Goal: Task Accomplishment & Management: Manage account settings

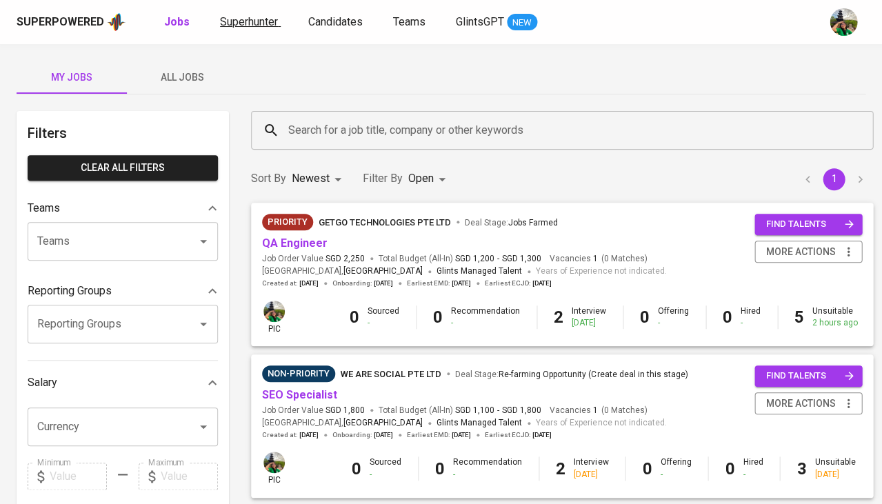
click at [272, 24] on span "Superhunter" at bounding box center [249, 21] width 58 height 13
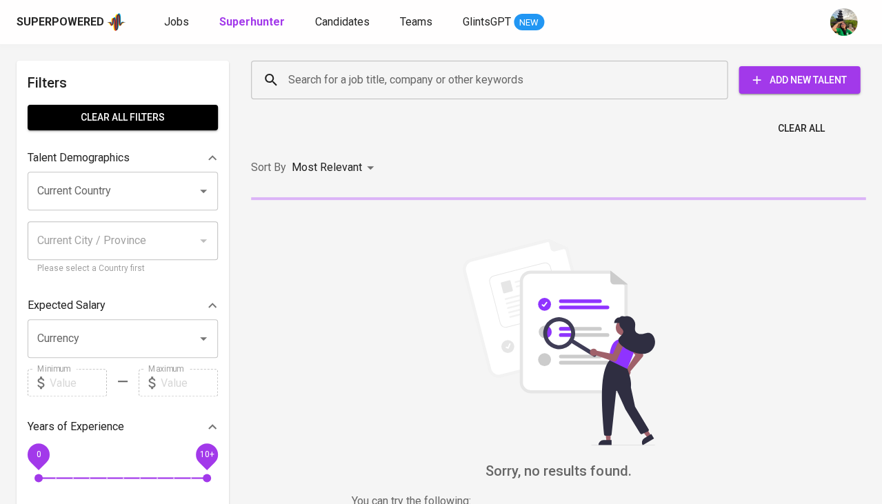
click at [388, 72] on input "Search for a job title, company or other keywords" at bounding box center [493, 80] width 416 height 26
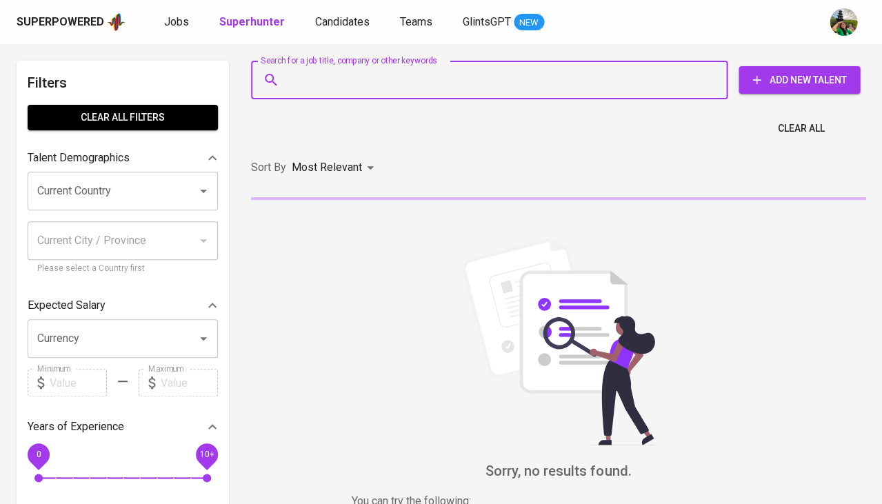
paste input "[EMAIL_ADDRESS][DOMAIN_NAME] •"
type input "[EMAIL_ADDRESS][DOMAIN_NAME] •"
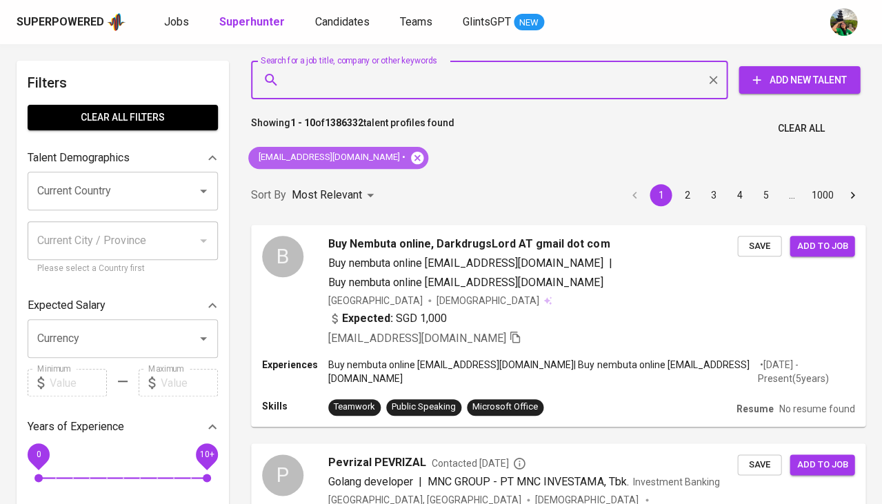
click at [410, 155] on icon at bounding box center [417, 157] width 15 height 15
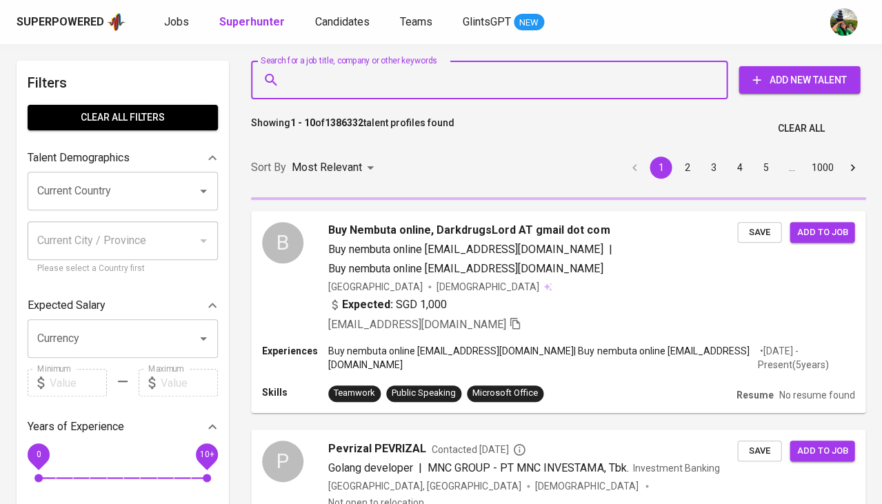
click at [331, 86] on input "Search for a job title, company or other keywords" at bounding box center [493, 80] width 416 height 26
paste input "pevrizal@gmail.com •"
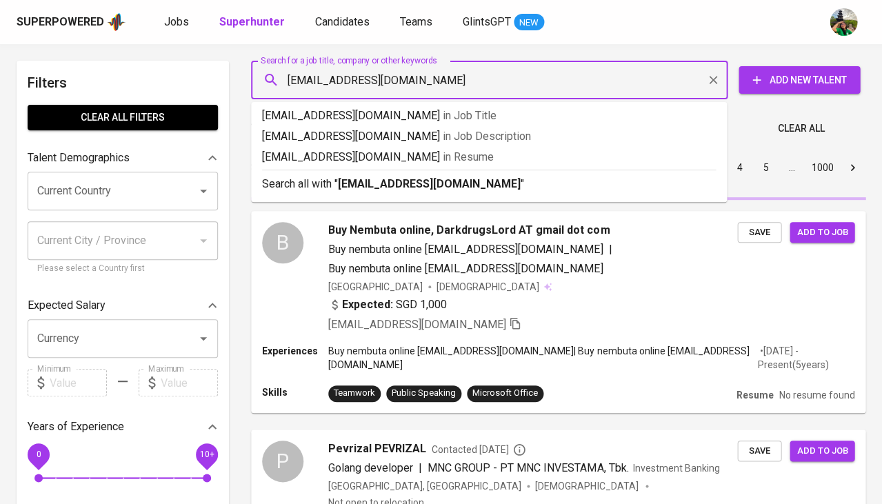
type input "[EMAIL_ADDRESS][DOMAIN_NAME]"
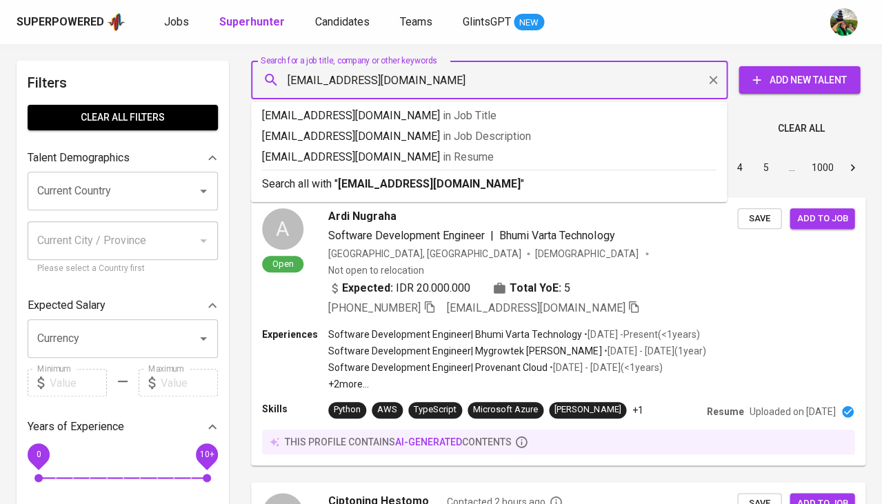
click at [348, 165] on li "pevrizal@gmail.com in Resume" at bounding box center [489, 159] width 476 height 21
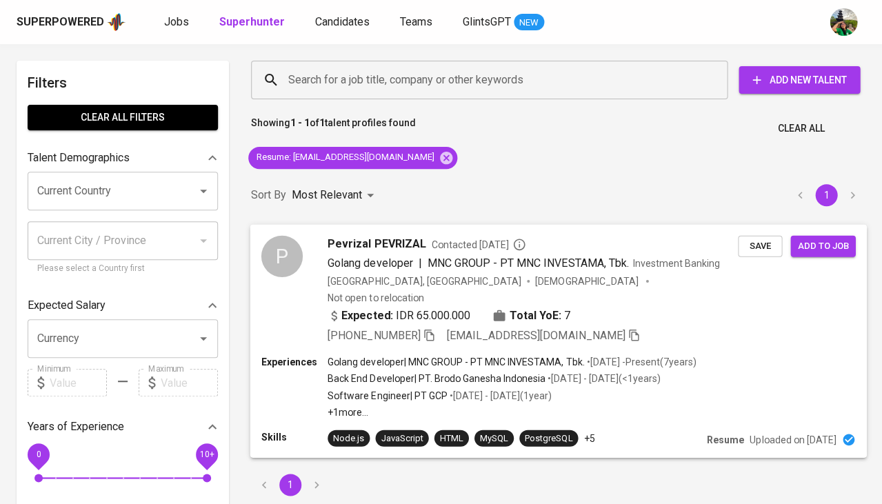
click at [748, 250] on span "Save" at bounding box center [760, 246] width 30 height 16
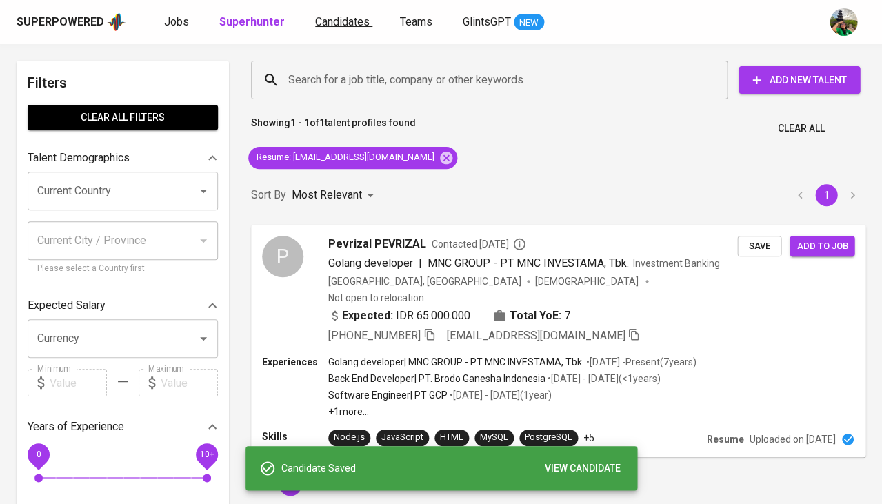
click at [350, 30] on link "Candidates" at bounding box center [343, 22] width 57 height 17
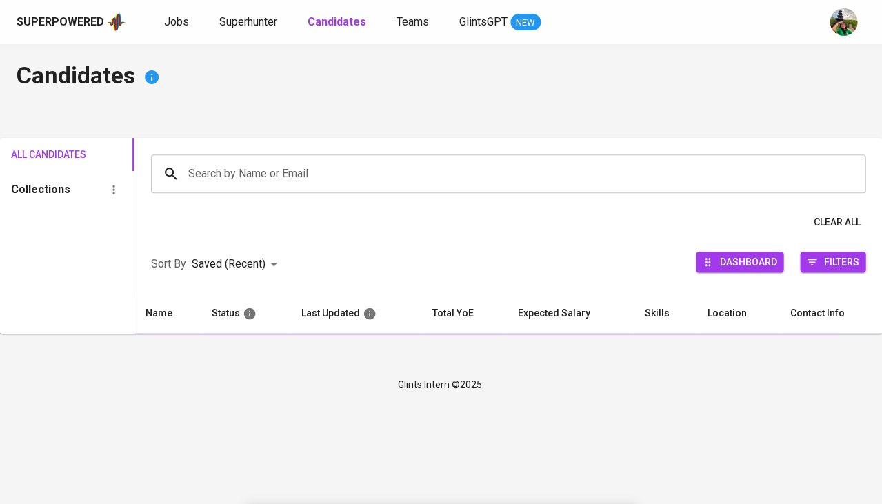
click at [350, 30] on link "Candidates" at bounding box center [338, 22] width 61 height 17
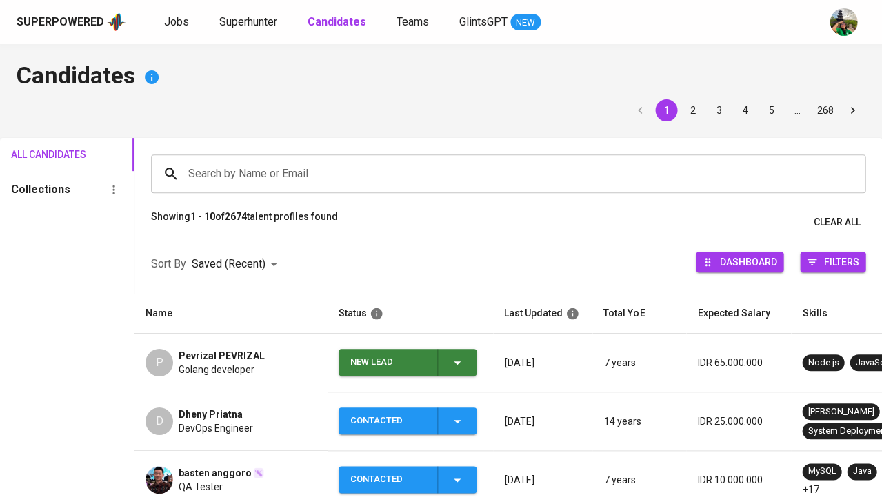
click at [457, 366] on icon "button" at bounding box center [457, 362] width 17 height 17
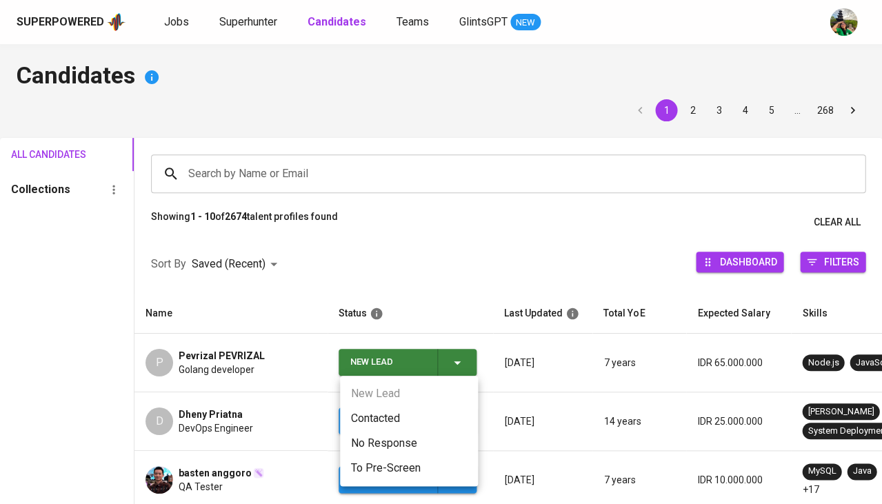
click at [361, 411] on li "Contacted" at bounding box center [409, 418] width 138 height 25
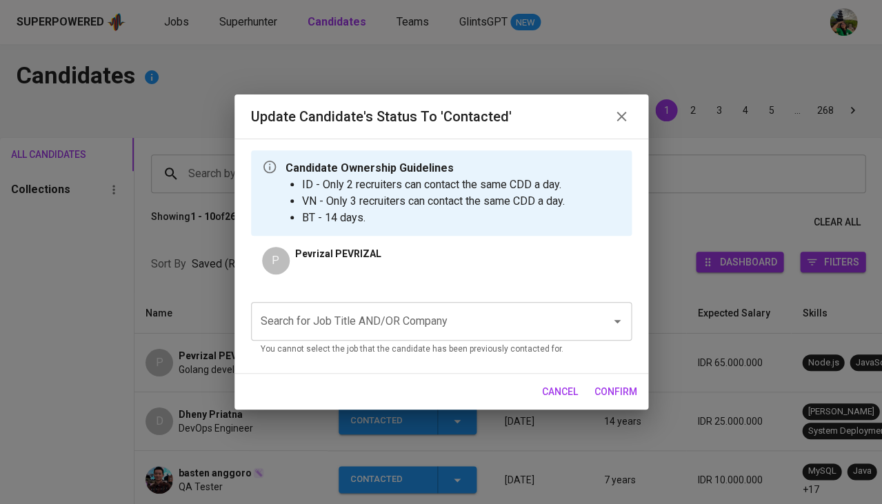
click at [340, 310] on input "Search for Job Title AND/OR Company" at bounding box center [422, 321] width 330 height 26
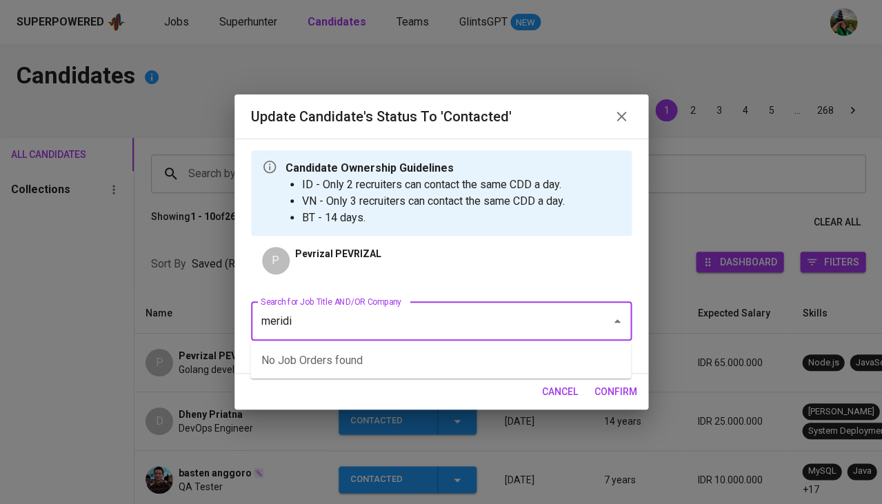
type input "meridia"
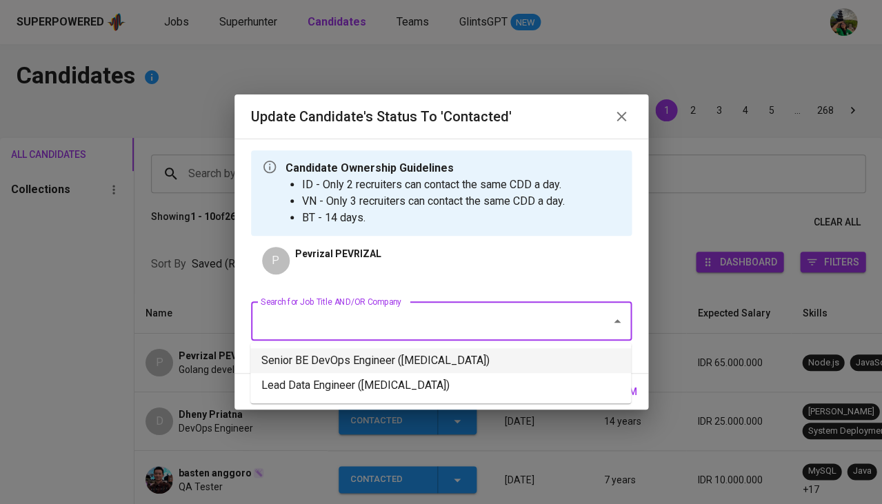
click at [354, 359] on li "Senior BE DevOps Engineer (Meridia)" at bounding box center [440, 360] width 381 height 25
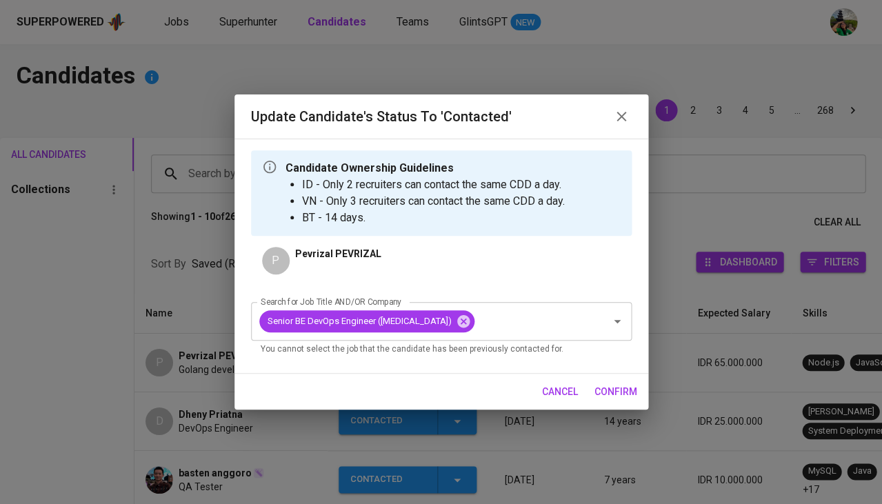
click at [596, 383] on span "confirm" at bounding box center [615, 391] width 43 height 17
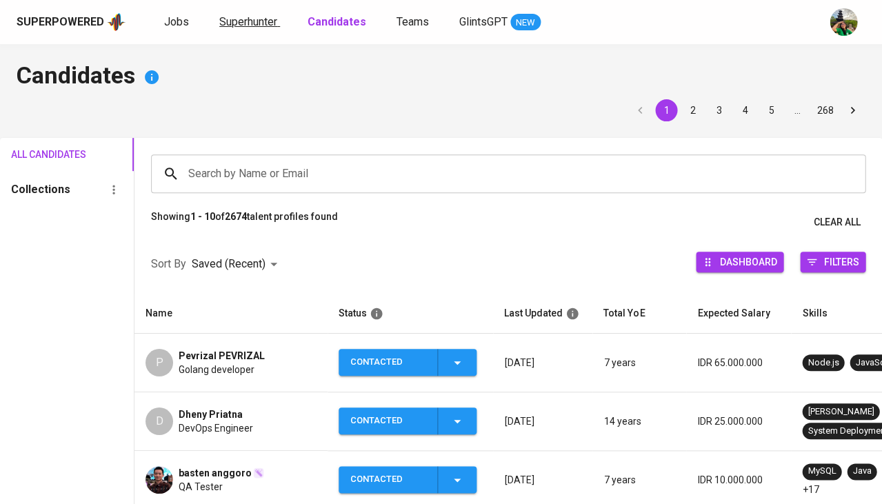
click at [273, 15] on span "Superhunter" at bounding box center [248, 21] width 58 height 13
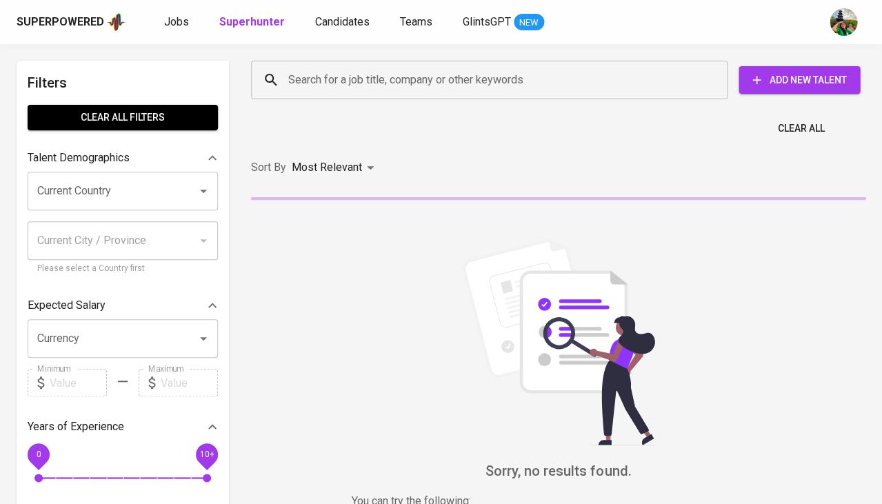
click at [300, 81] on input "Search for a job title, company or other keywords" at bounding box center [493, 80] width 416 height 26
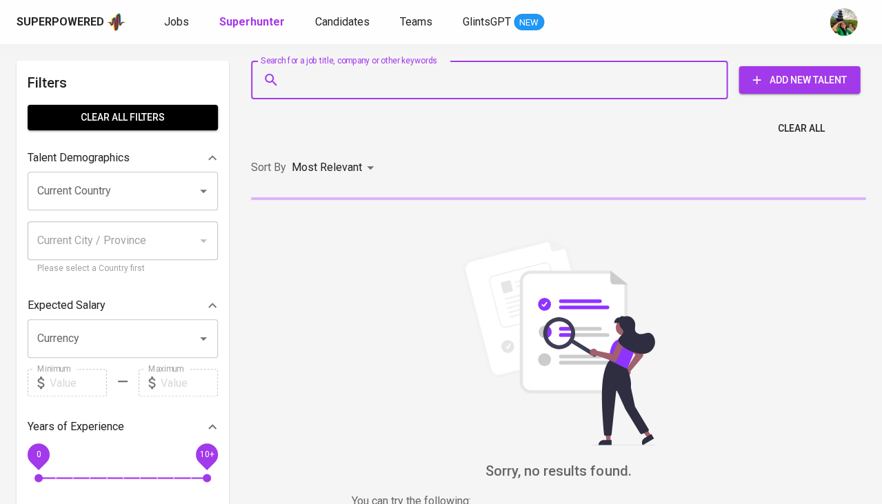
paste input "pevrizal@gmail.com •"
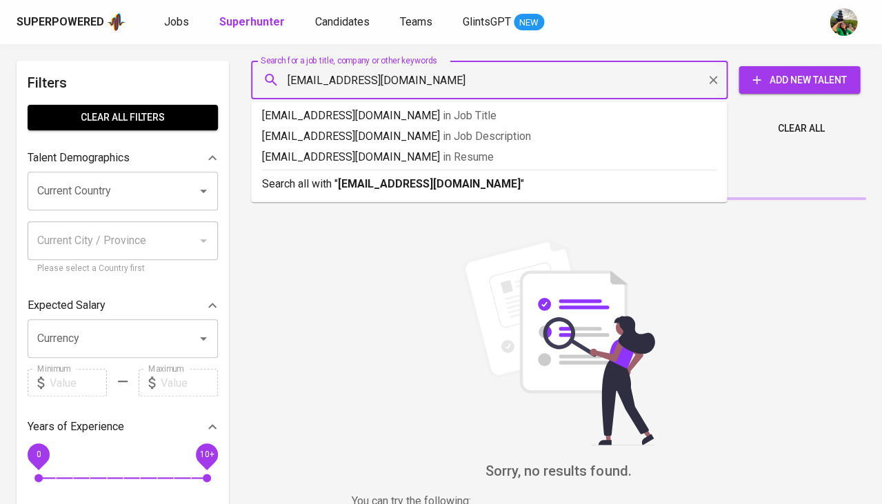
type input "[EMAIL_ADDRESS][DOMAIN_NAME]"
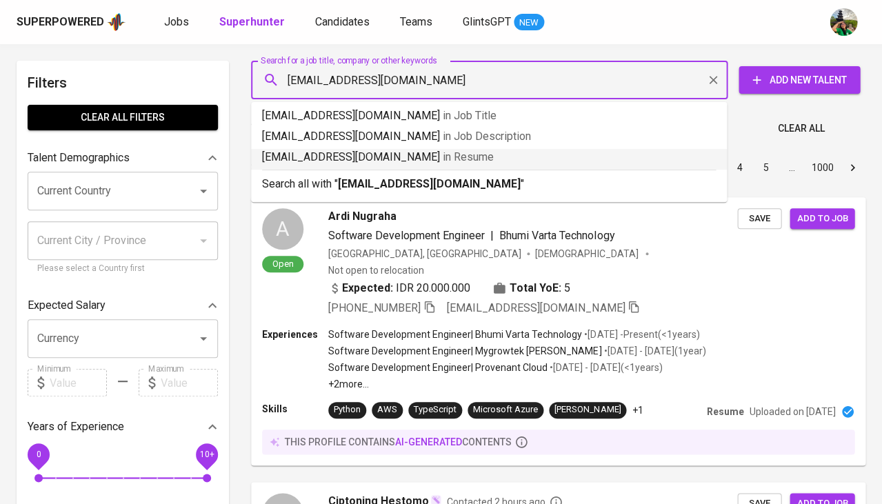
click at [448, 161] on p "pevrizal@gmail.com in Resume" at bounding box center [489, 157] width 454 height 17
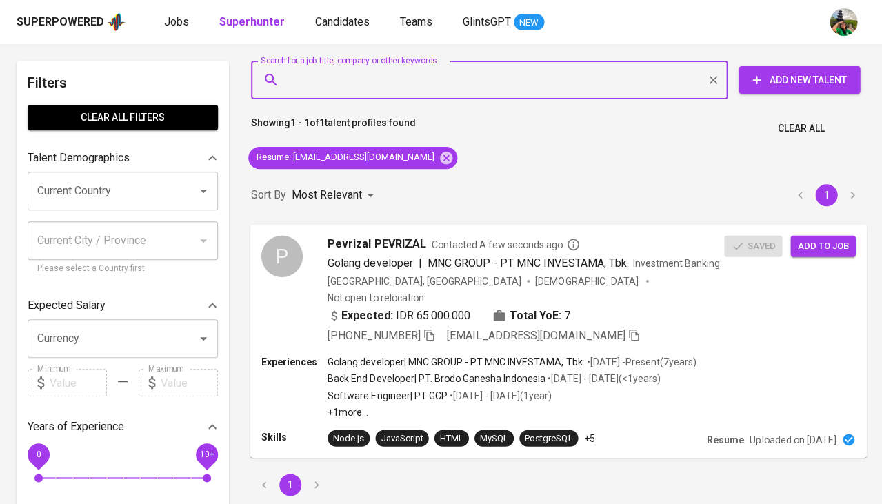
click at [808, 242] on span "Add to job" at bounding box center [822, 246] width 51 height 16
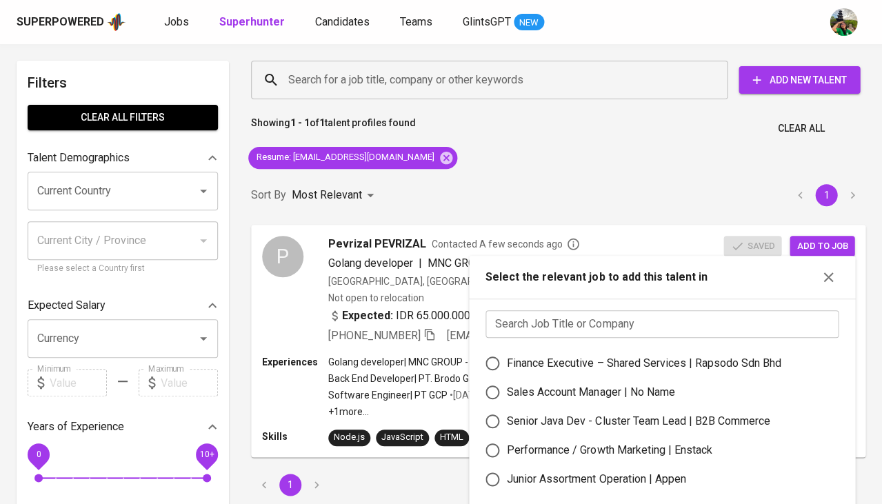
click at [616, 327] on input "text" at bounding box center [661, 324] width 353 height 28
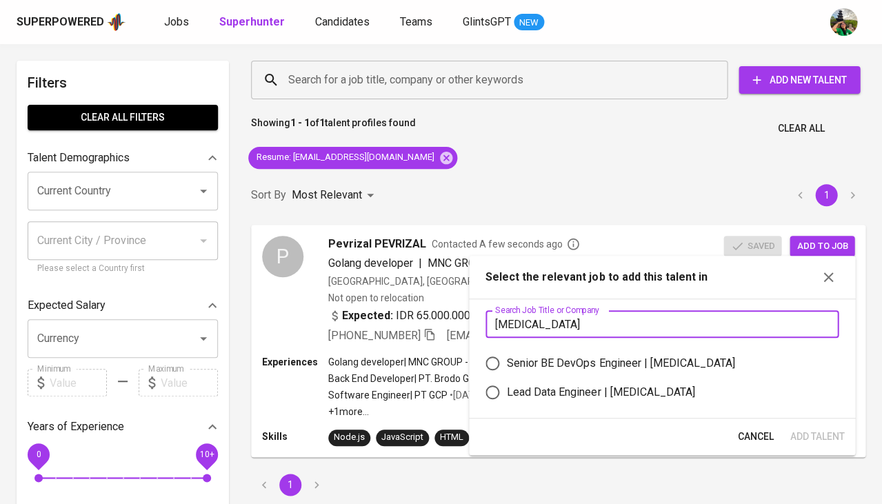
type input "meridia"
click at [597, 355] on div "Senior BE DevOps Engineer | Meridia" at bounding box center [621, 363] width 228 height 17
click at [507, 352] on input "Senior BE DevOps Engineer | Meridia" at bounding box center [492, 363] width 29 height 29
radio input "true"
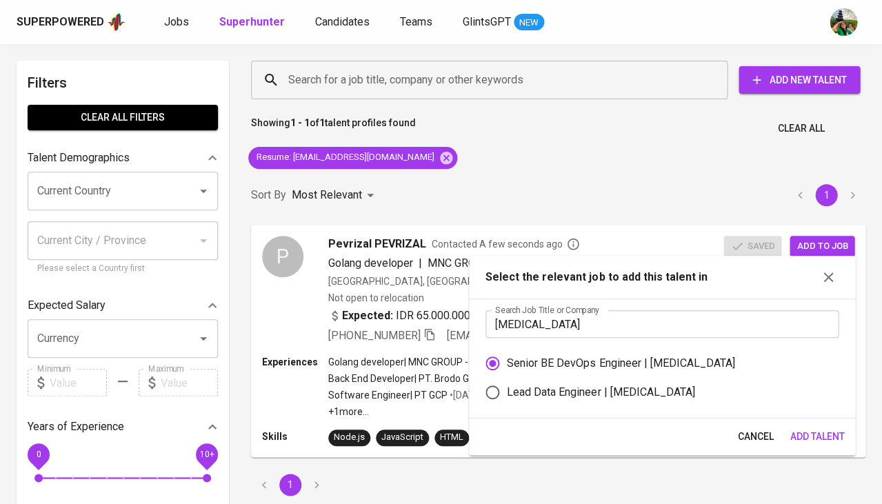
click at [813, 428] on span "Add Talent" at bounding box center [816, 436] width 54 height 17
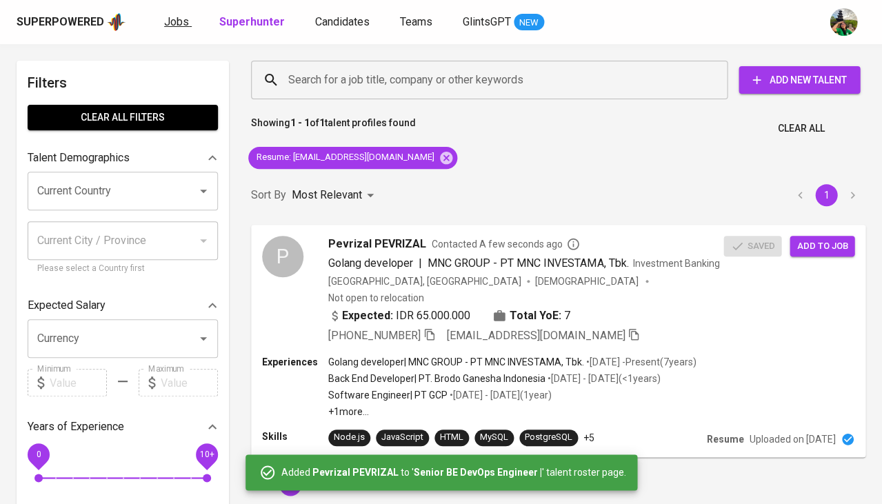
click at [167, 17] on span "Jobs" at bounding box center [176, 21] width 25 height 13
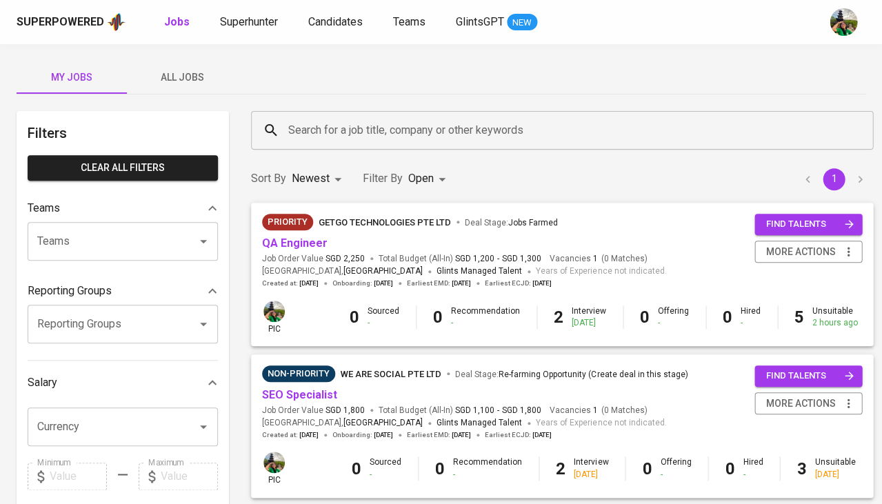
click at [183, 73] on span "All Jobs" at bounding box center [182, 77] width 94 height 17
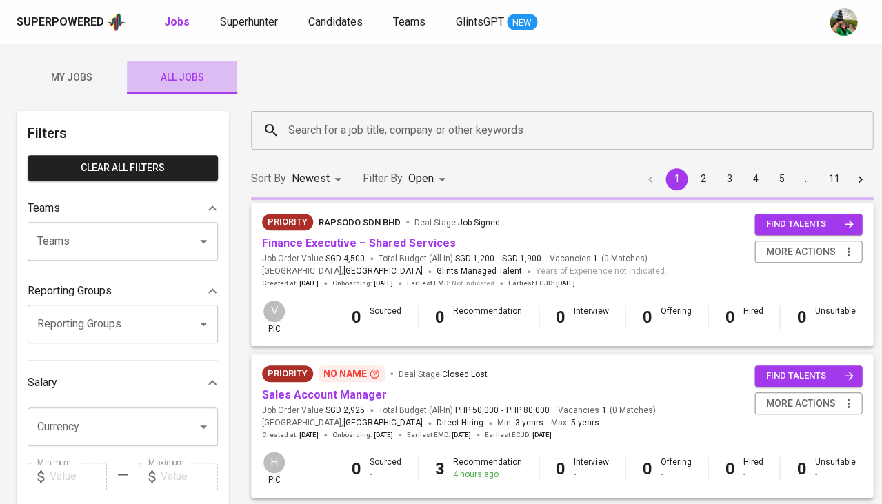
click at [183, 73] on span "All Jobs" at bounding box center [182, 77] width 94 height 17
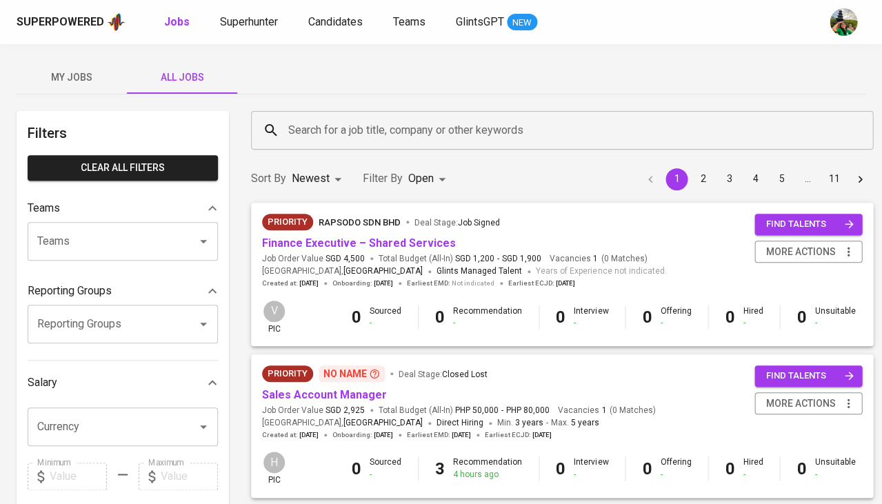
click at [346, 125] on input "Search for a job title, company or other keywords" at bounding box center [565, 130] width 561 height 26
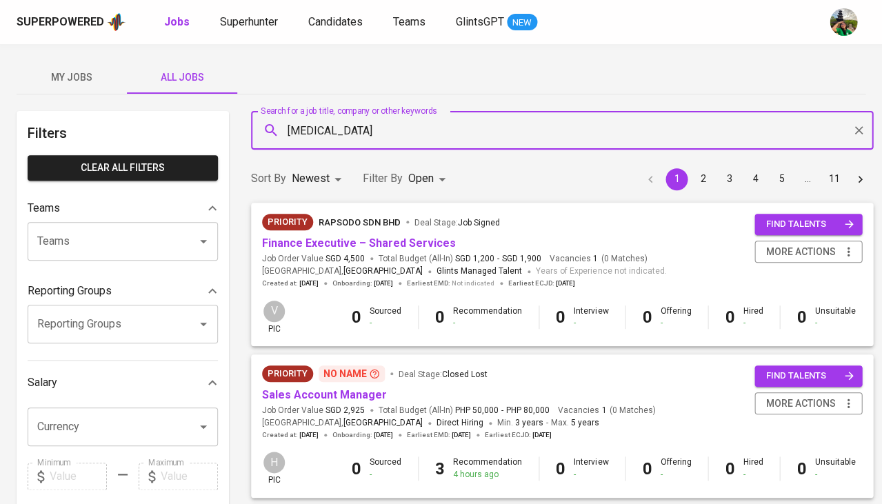
type input "meridia"
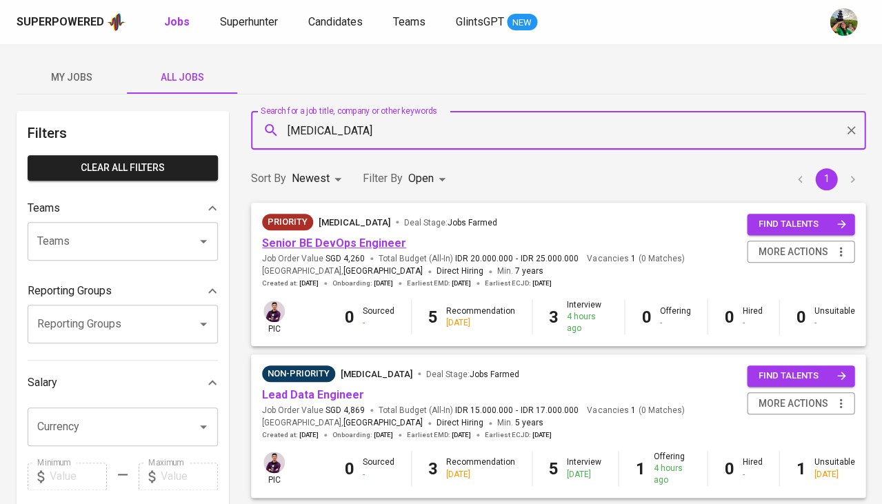
click at [355, 238] on link "Senior BE DevOps Engineer" at bounding box center [334, 242] width 144 height 13
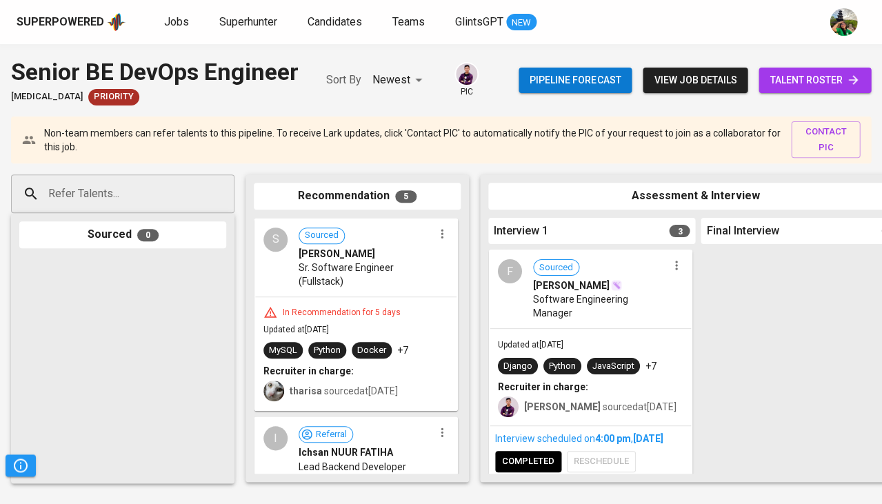
click at [815, 87] on span "talent roster" at bounding box center [814, 80] width 90 height 17
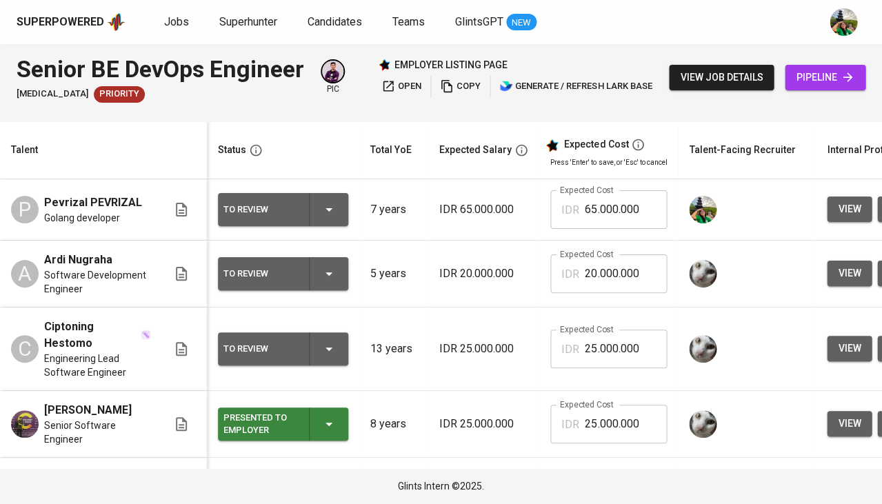
click at [594, 197] on input "65.000.000" at bounding box center [626, 209] width 82 height 39
type input "25.000.000"
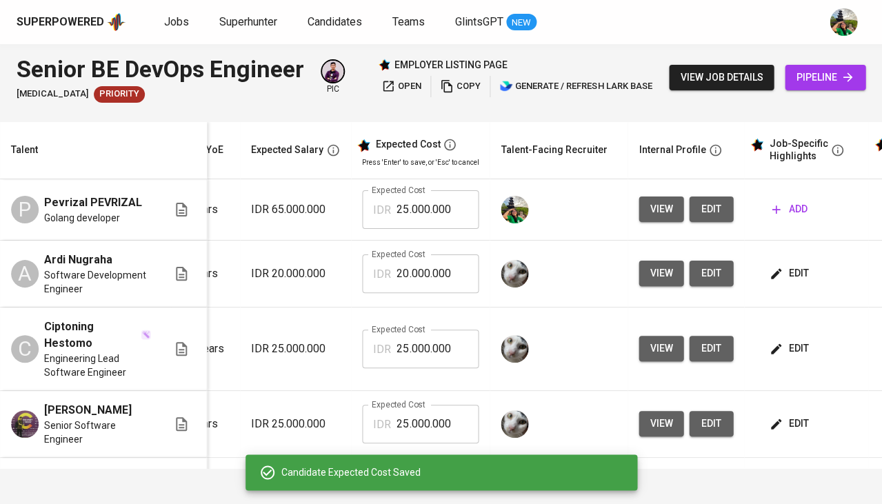
scroll to position [0, 206]
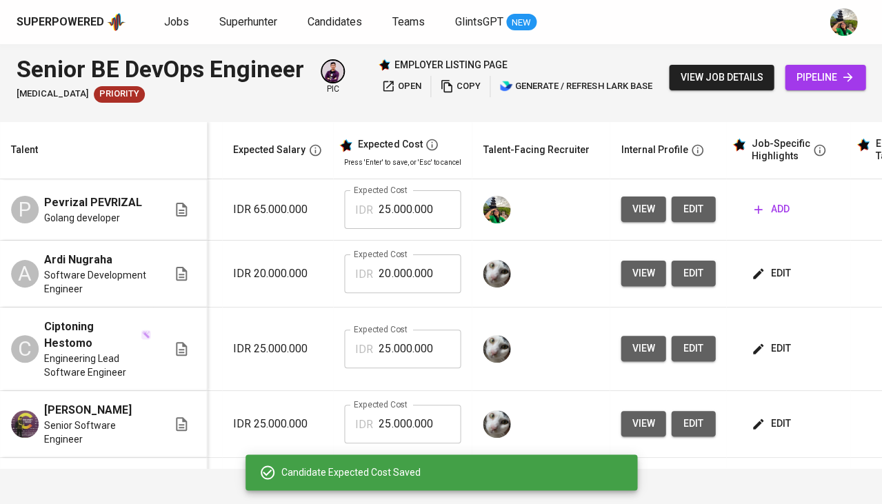
click at [754, 273] on icon "button" at bounding box center [758, 274] width 14 height 14
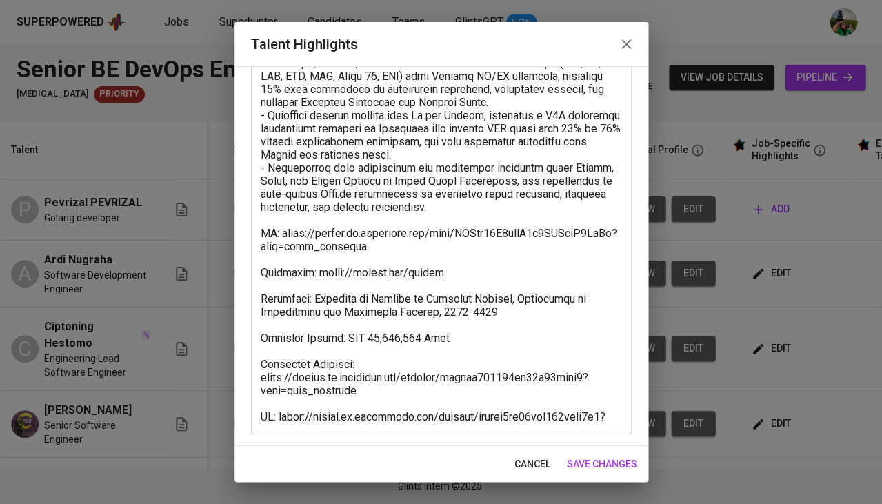
scroll to position [100, 0]
click at [416, 381] on textarea at bounding box center [441, 239] width 361 height 365
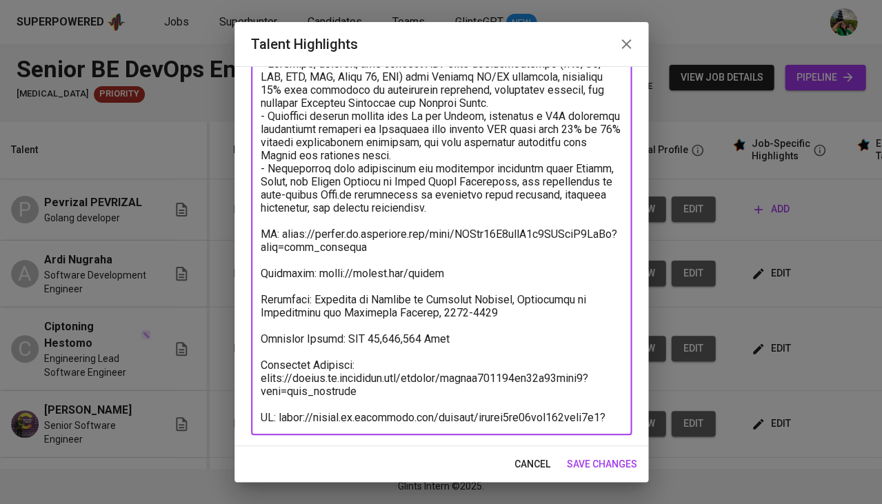
click at [538, 456] on span "cancel" at bounding box center [532, 464] width 36 height 17
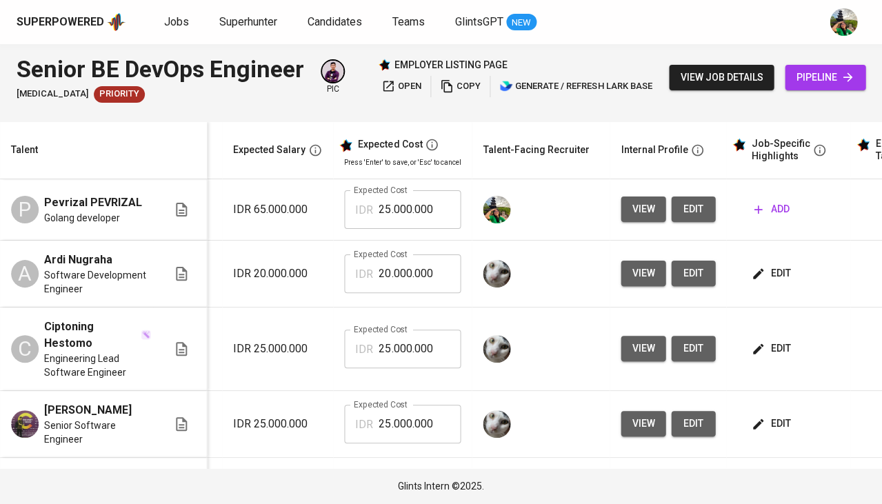
click at [771, 216] on span "add" at bounding box center [771, 209] width 35 height 17
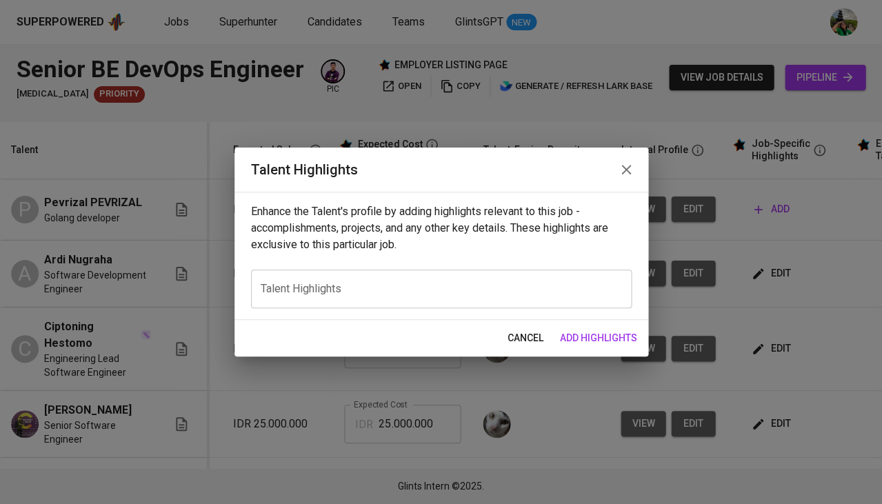
click at [372, 300] on div "x Talent Highlights" at bounding box center [441, 289] width 381 height 39
paste textarea "- Designed, deployed, and managed AWS-based infrastructure (EC2, S3, RDS, VPC, …"
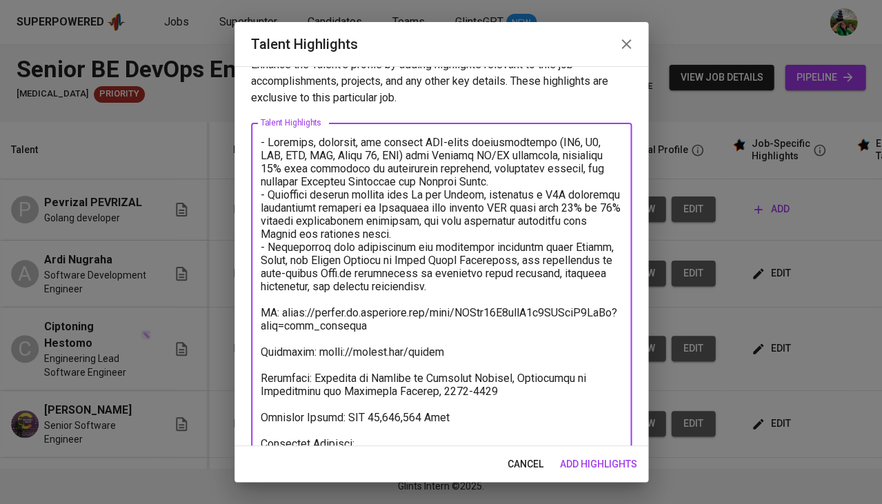
scroll to position [14, 0]
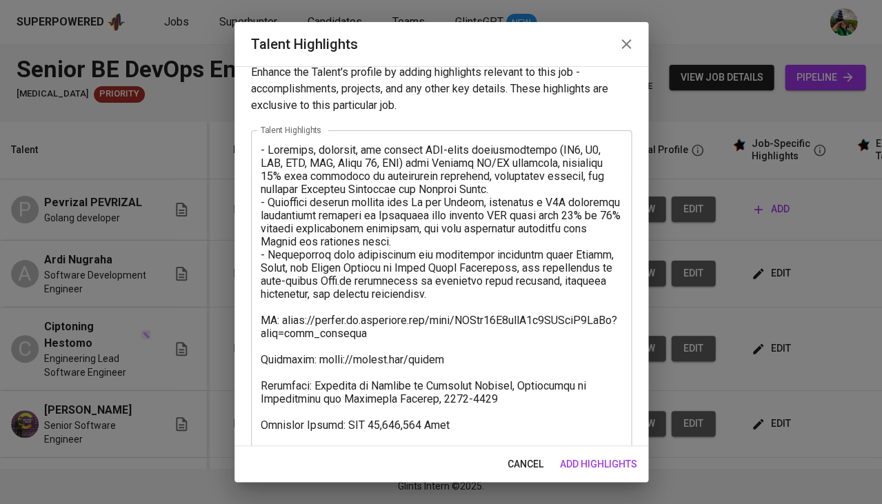
click at [627, 312] on div "x Talent Highlights" at bounding box center [441, 325] width 381 height 391
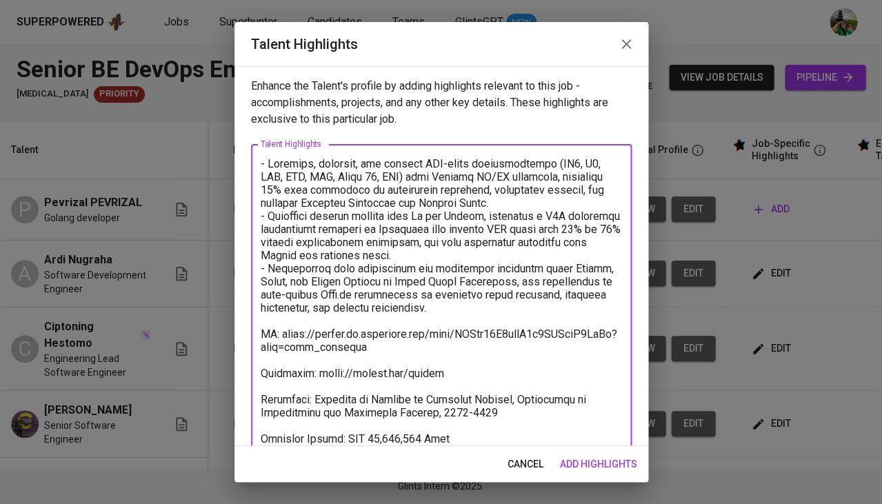
scroll to position [0, 0]
drag, startPoint x: 436, startPoint y: 301, endPoint x: 250, endPoint y: 146, distance: 242.3
click at [251, 146] on div "x Talent Highlights" at bounding box center [441, 339] width 381 height 391
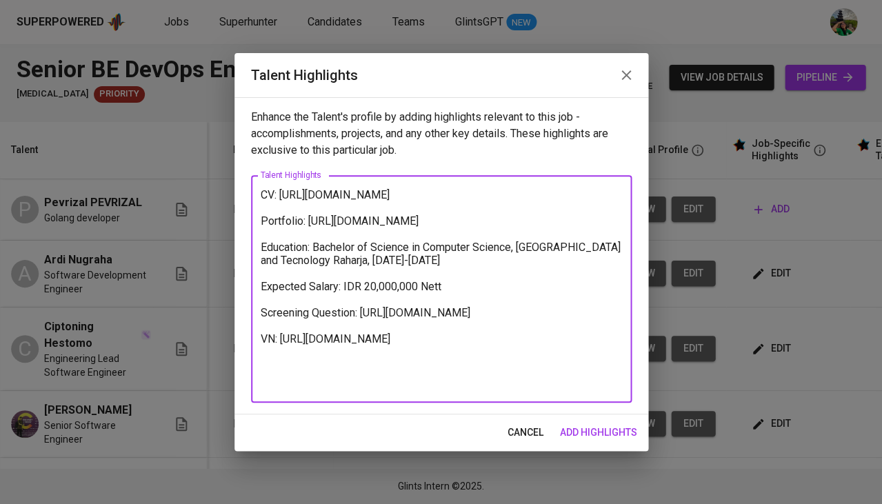
drag, startPoint x: 372, startPoint y: 212, endPoint x: 280, endPoint y: 194, distance: 93.6
click at [280, 194] on textarea "CV: https://glints.sg.larksuite.com/file/JUIhb09O6osvU5x4PJJlzB0JgWg?from=from_…" at bounding box center [441, 289] width 361 height 202
type textarea "CV: Portfolio: https://github.com/arxngr Education: Bachelor of Science in Comp…"
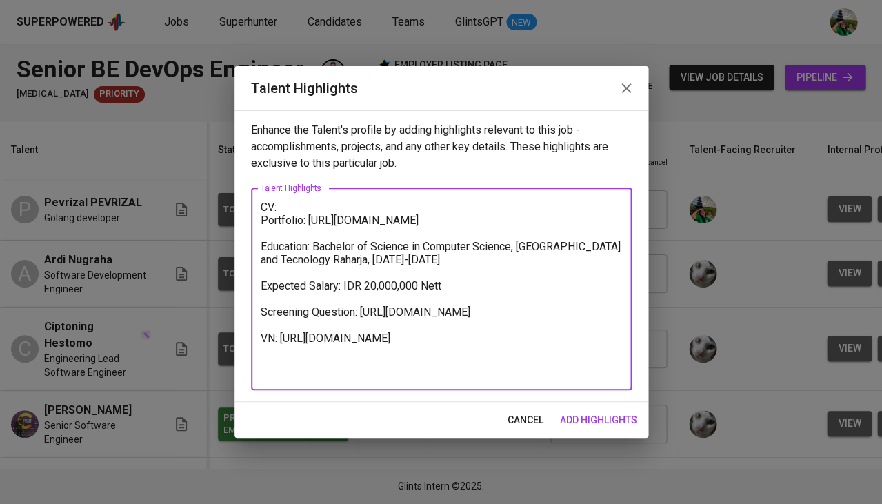
scroll to position [0, 206]
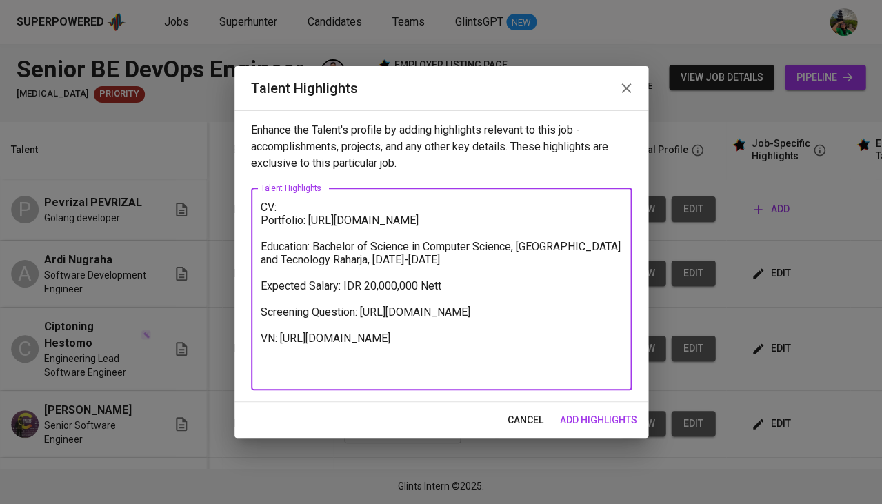
paste textarea "https://glints.sg.larksuite.com/wiki/MRPQwp9nWiWlk0ksg5ulqMdHg9f?from=from_copy…"
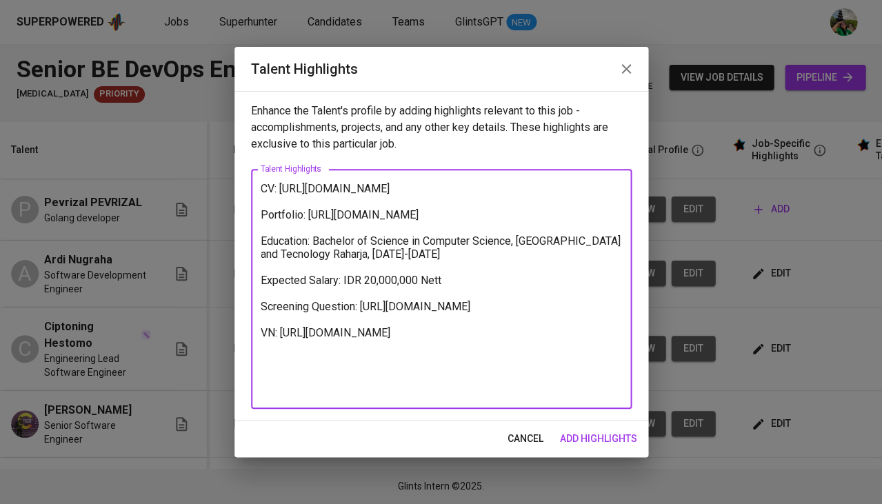
drag, startPoint x: 472, startPoint y: 235, endPoint x: 259, endPoint y: 239, distance: 213.1
click at [261, 239] on textarea "CV: https://glints.sg.larksuite.com/wiki/MRPQwp9nWiWlk0ksg5ulqMdHg9f?from=from_…" at bounding box center [441, 289] width 361 height 214
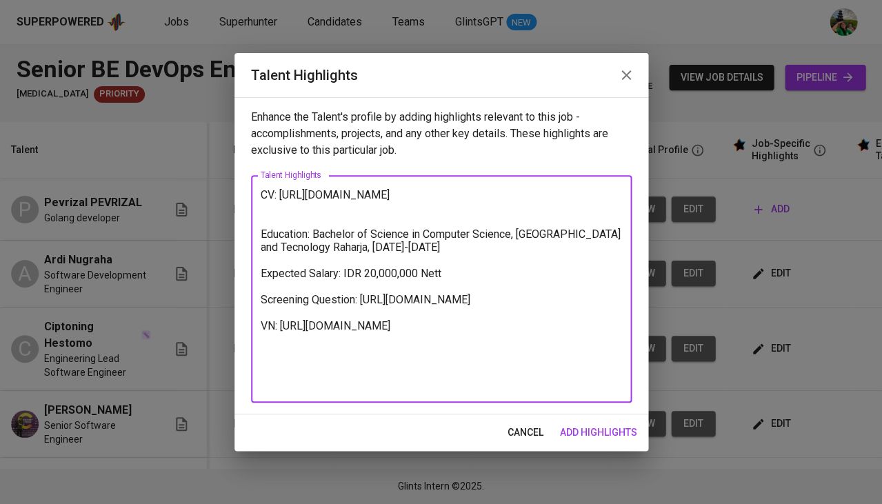
drag, startPoint x: 369, startPoint y: 256, endPoint x: 510, endPoint y: 256, distance: 141.3
click at [510, 256] on textarea "CV: https://glints.sg.larksuite.com/wiki/MRPQwp9nWiWlk0ksg5ulqMdHg9f?from=from_…" at bounding box center [441, 289] width 361 height 202
click at [461, 294] on textarea "CV: https://glints.sg.larksuite.com/wiki/MRPQwp9nWiWlk0ksg5ulqMdHg9f?from=from_…" at bounding box center [441, 289] width 361 height 202
drag, startPoint x: 552, startPoint y: 257, endPoint x: 371, endPoint y: 269, distance: 181.0
click at [371, 269] on textarea "CV: https://glints.sg.larksuite.com/wiki/MRPQwp9nWiWlk0ksg5ulqMdHg9f?from=from_…" at bounding box center [441, 289] width 361 height 202
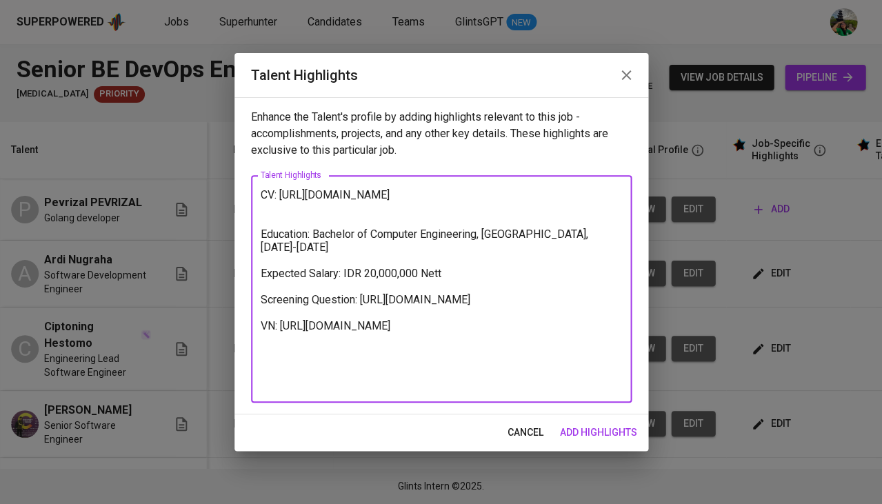
click at [341, 274] on textarea "CV: https://glints.sg.larksuite.com/wiki/MRPQwp9nWiWlk0ksg5ulqMdHg9f?from=from_…" at bounding box center [441, 289] width 361 height 202
click at [374, 296] on textarea "CV: https://glints.sg.larksuite.com/wiki/MRPQwp9nWiWlk0ksg5ulqMdHg9f?from=from_…" at bounding box center [441, 289] width 361 height 202
drag, startPoint x: 379, startPoint y: 341, endPoint x: 245, endPoint y: 332, distance: 133.4
click at [245, 332] on div "Enhance the Talent's profile by adding highlights relevant to this job - accomp…" at bounding box center [441, 255] width 414 height 317
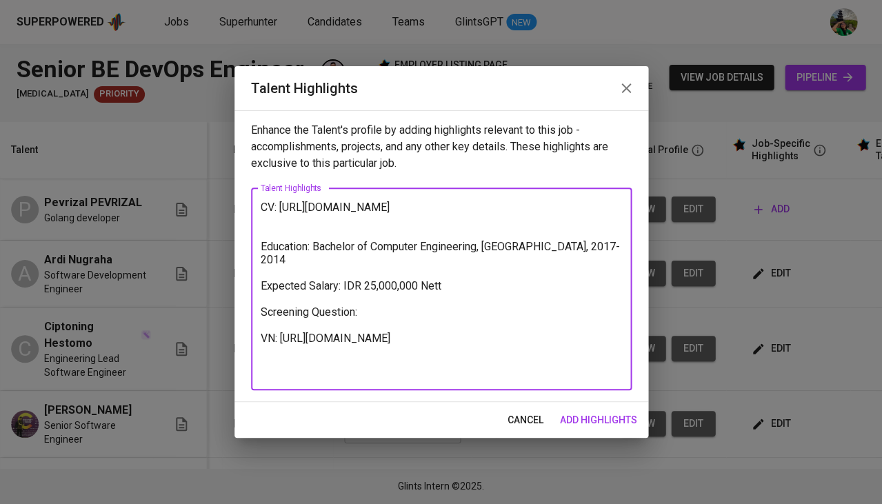
paste textarea "https://glints.sg.larksuite.com/minutes/obsgsn5ba97a9g9f5lnkcc1m?from=from_copy…"
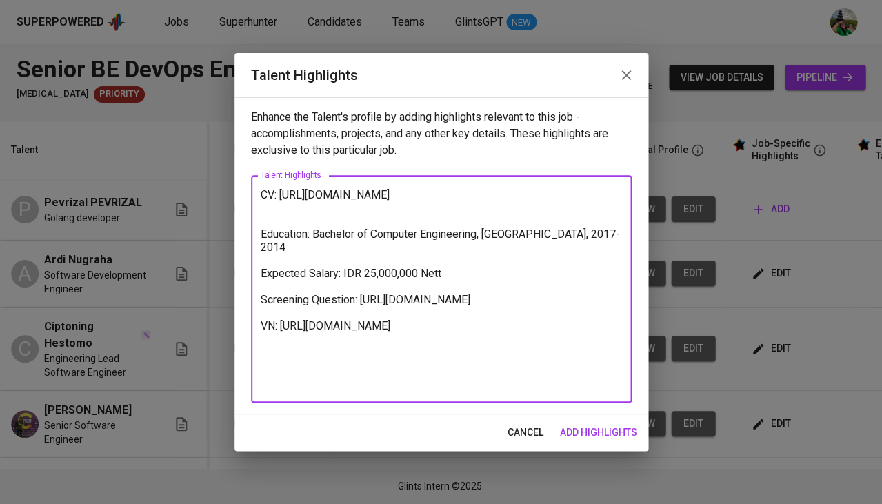
drag, startPoint x: 373, startPoint y: 389, endPoint x: 283, endPoint y: 372, distance: 91.3
click at [283, 372] on textarea "CV: https://glints.sg.larksuite.com/wiki/MRPQwp9nWiWlk0ksg5ulqMdHg9f?from=from_…" at bounding box center [441, 289] width 361 height 202
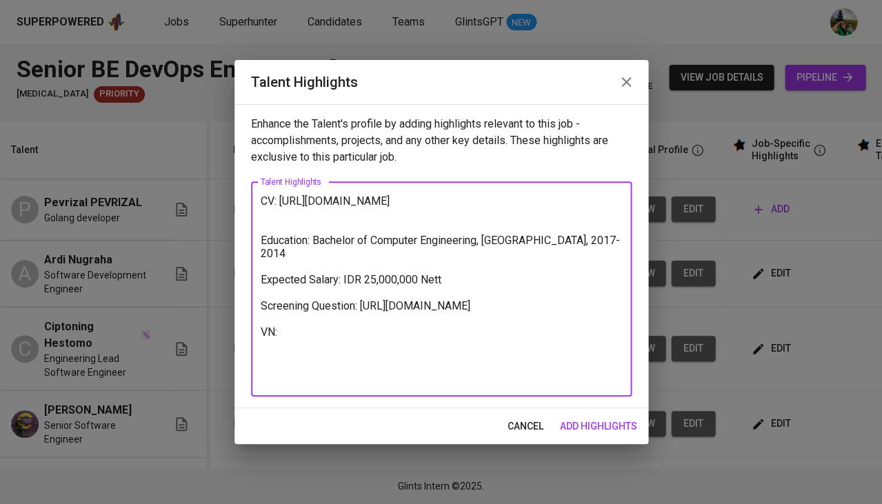
paste textarea "https://glints.sg.larksuite.com/minutes/obsgrxa758auuw5g7q8kxcue?from=from_copy…"
type textarea "CV: https://glints.sg.larksuite.com/wiki/MRPQwp9nWiWlk0ksg5ulqMdHg9f?from=from_…"
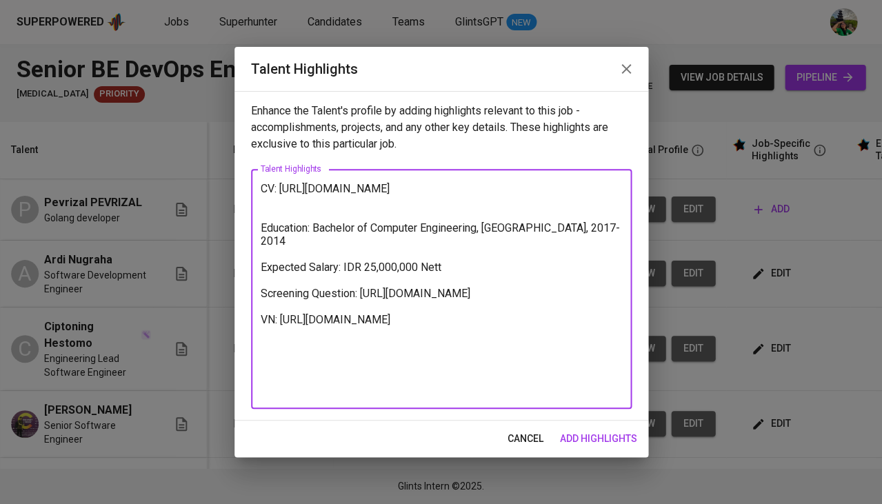
click at [602, 439] on span "add highlights" at bounding box center [598, 438] width 77 height 17
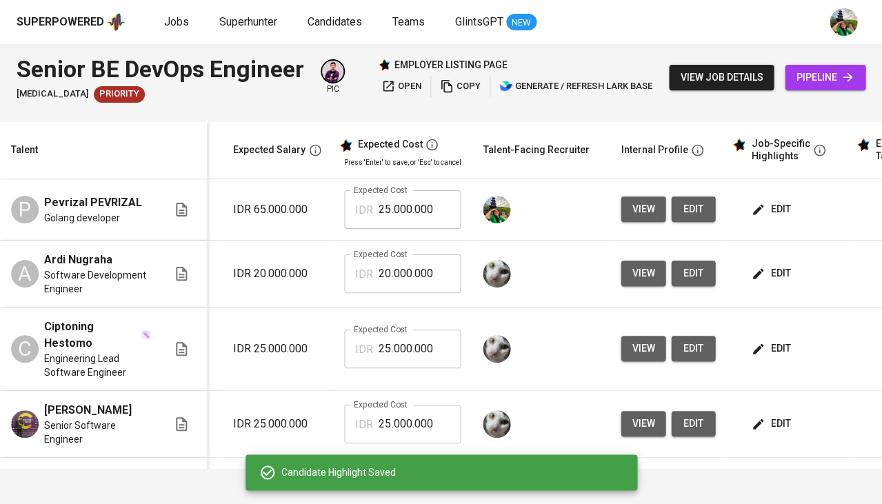
click at [602, 458] on td at bounding box center [541, 493] width 138 height 70
click at [682, 210] on span "edit" at bounding box center [693, 209] width 22 height 17
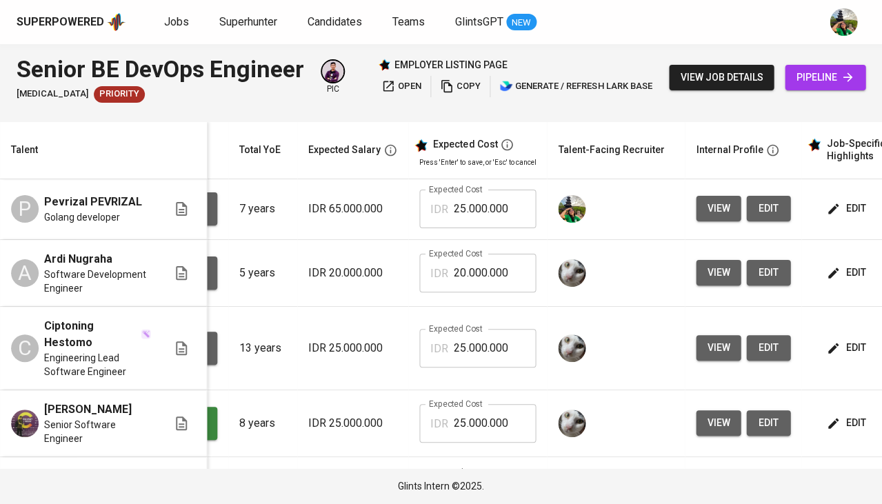
scroll to position [0, 243]
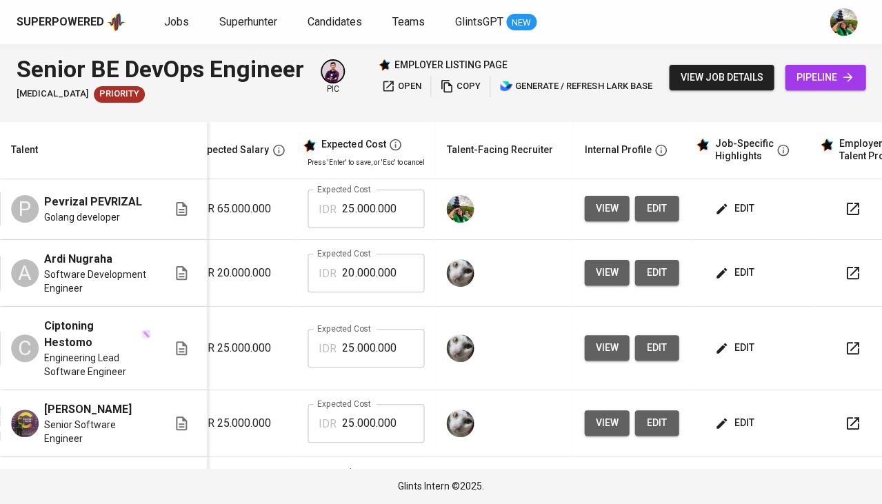
click at [740, 212] on span "edit" at bounding box center [735, 208] width 37 height 17
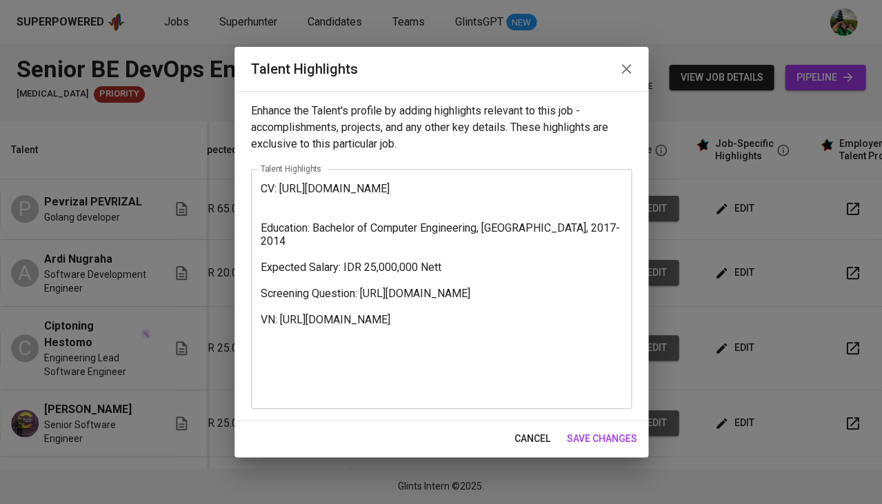
click at [256, 186] on div "CV: https://glints.sg.larksuite.com/wiki/MRPQwp9nWiWlk0ksg5ulqMdHg9f?from=from_…" at bounding box center [441, 289] width 381 height 240
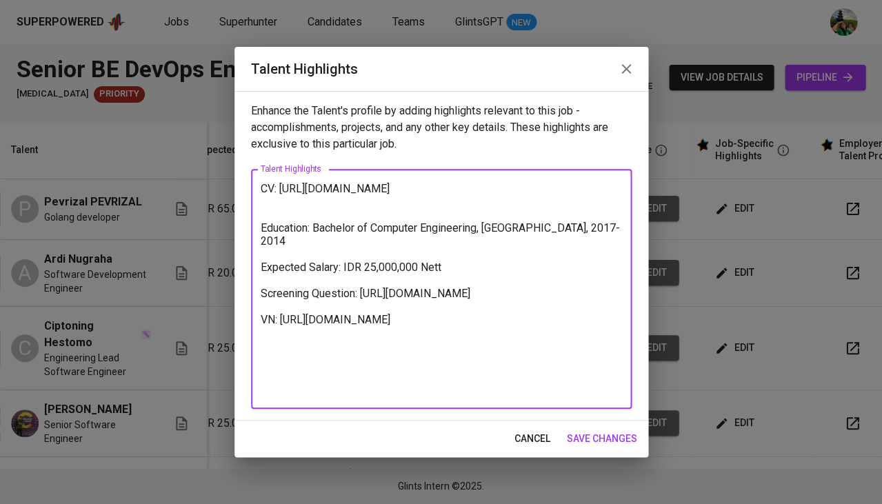
click at [261, 184] on textarea "CV: https://glints.sg.larksuite.com/wiki/MRPQwp9nWiWlk0ksg5ulqMdHg9f?from=from_…" at bounding box center [441, 289] width 361 height 214
paste textarea "Ef Pevrizal is a seasoned Software Engineer with over nine years of experience,…"
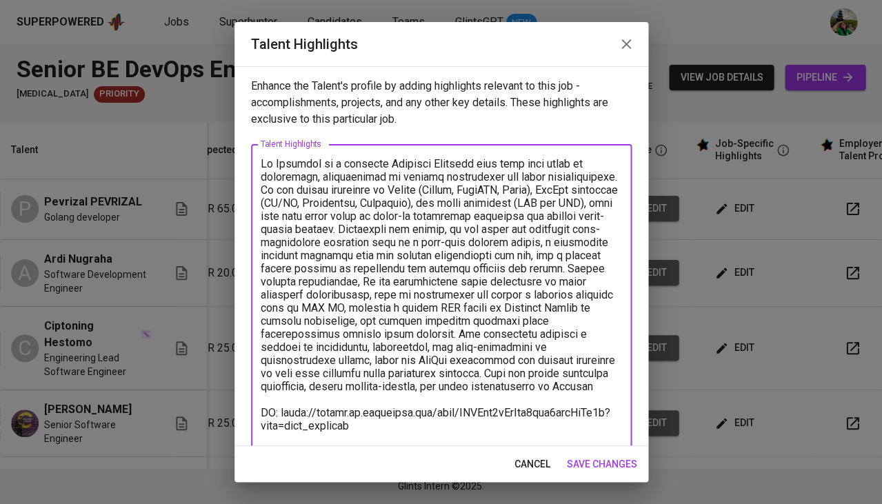
type textarea "Ef Pevrizal is a seasoned Software Engineer with over nine years of experience,…"
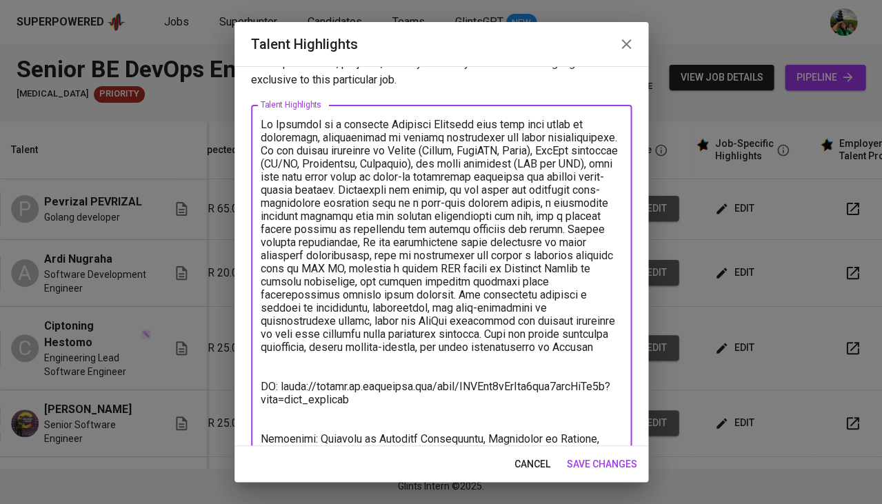
scroll to position [41, 0]
click at [618, 462] on span "save changes" at bounding box center [602, 464] width 70 height 17
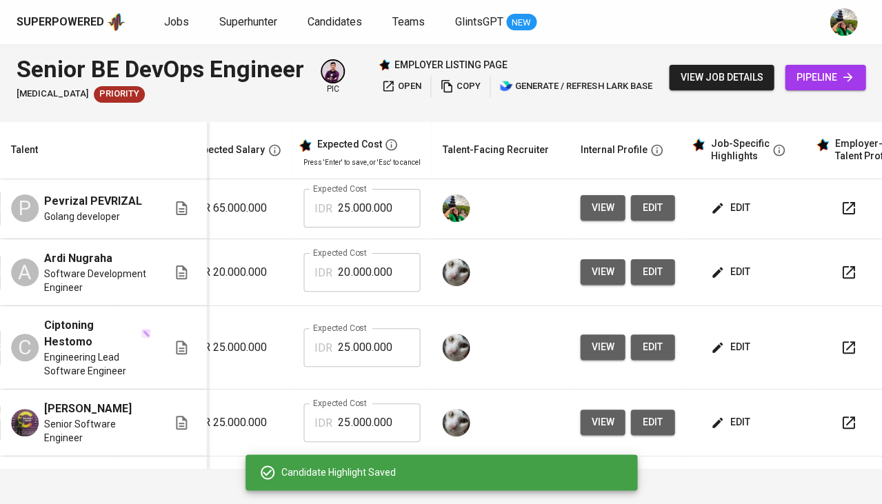
scroll to position [2, 247]
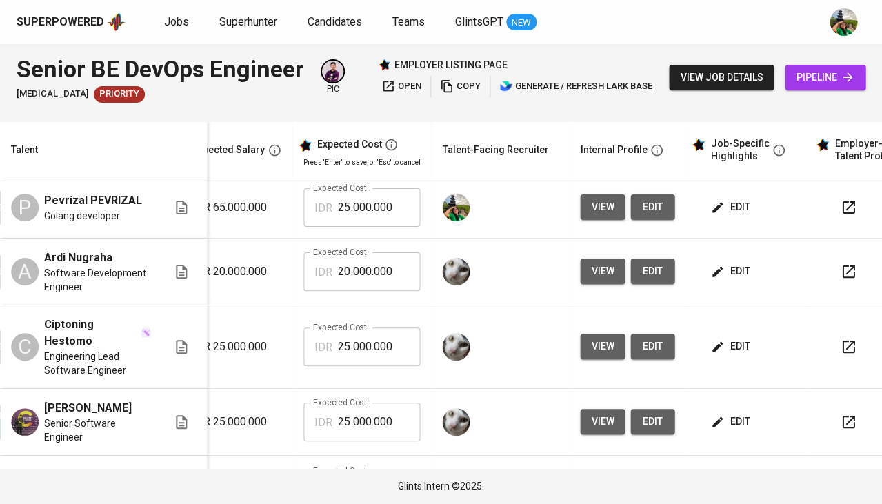
click at [743, 76] on span "view job details" at bounding box center [721, 77] width 83 height 17
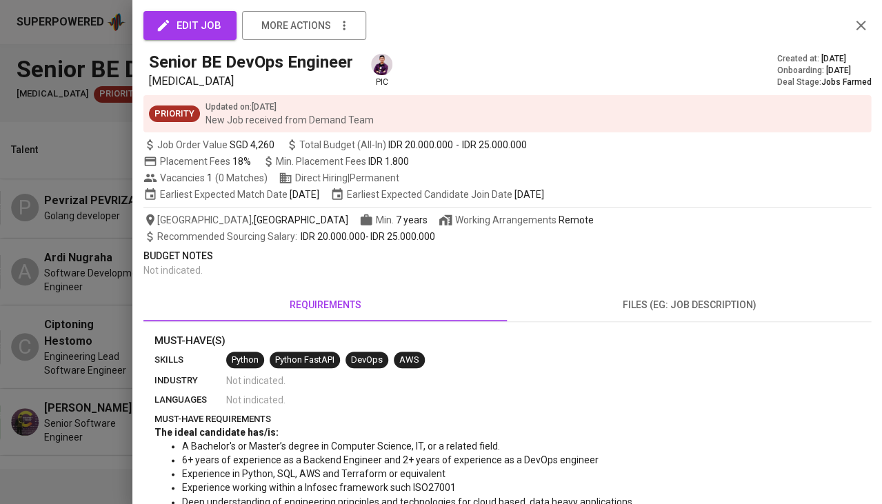
scroll to position [19, 0]
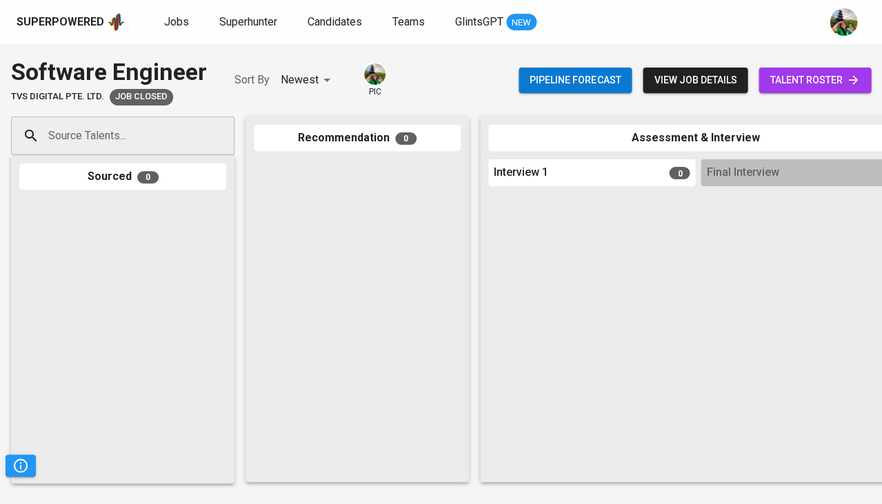
scroll to position [0, 761]
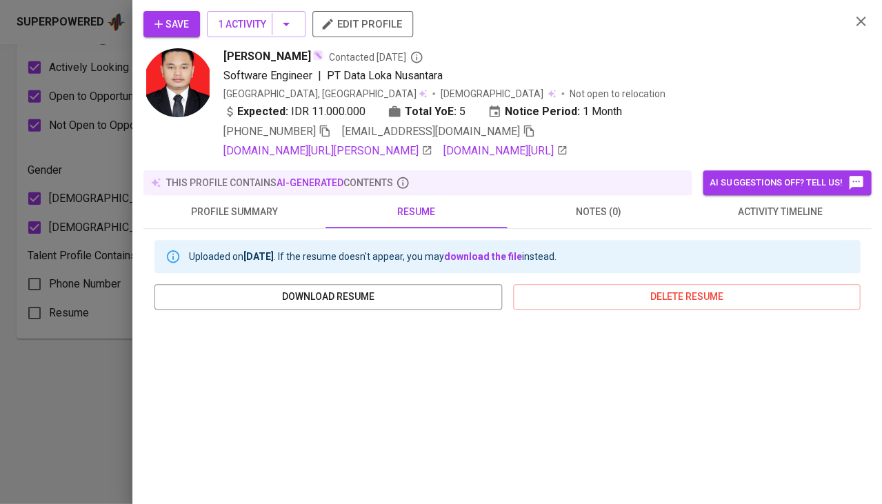
scroll to position [225, 0]
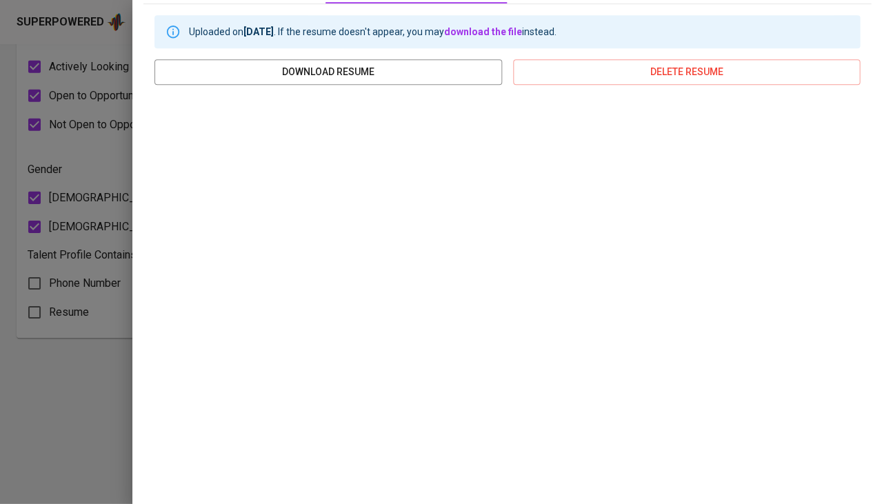
click at [105, 236] on div at bounding box center [441, 252] width 882 height 504
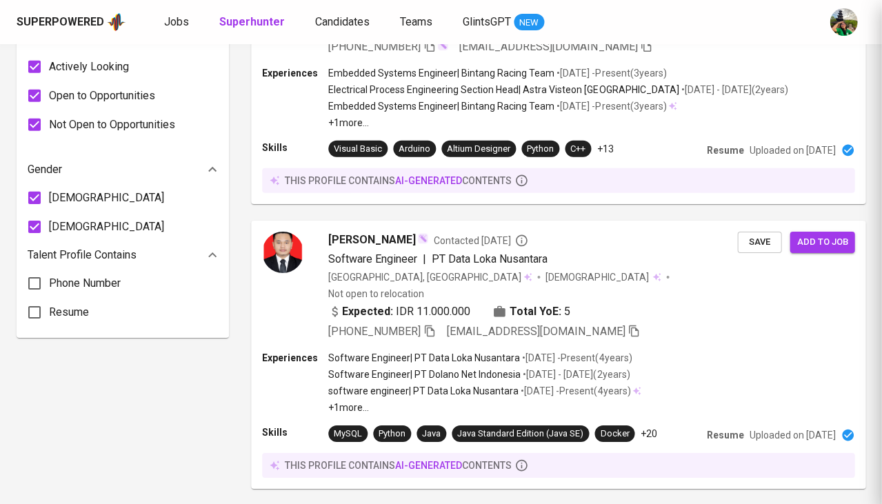
scroll to position [0, 0]
click at [342, 24] on span "Candidates" at bounding box center [342, 21] width 54 height 13
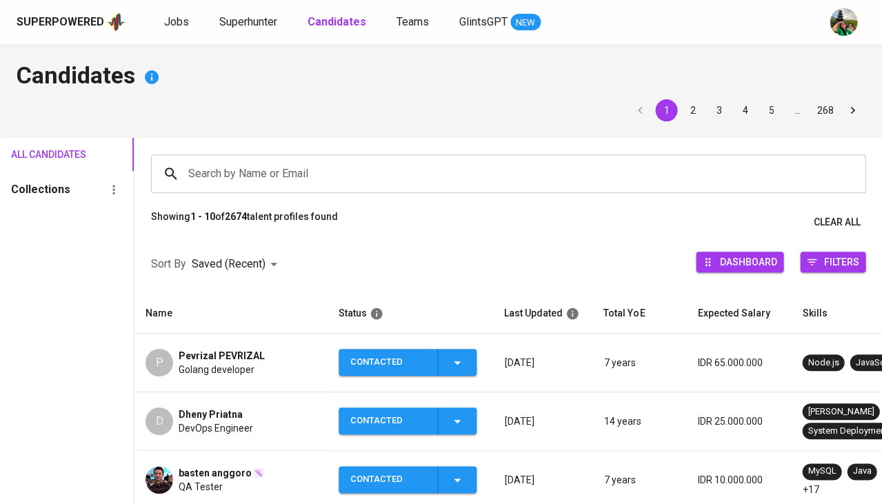
click at [188, 368] on span "Golang developer" at bounding box center [217, 370] width 76 height 14
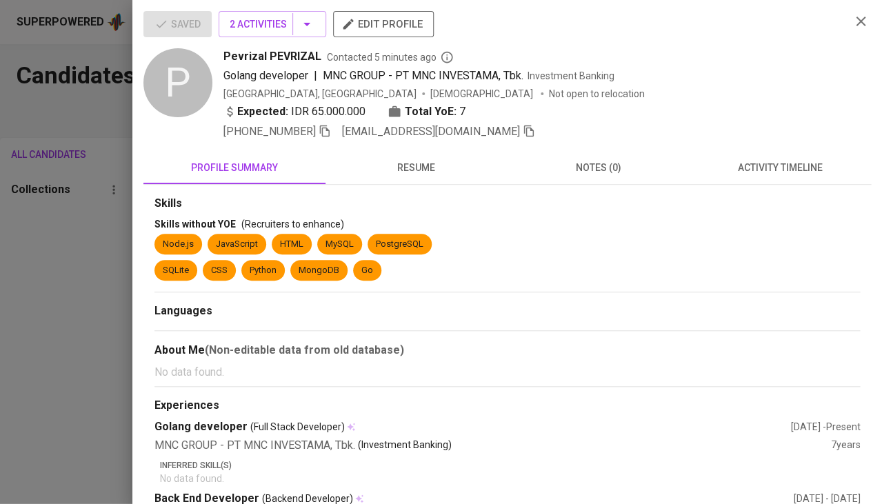
click at [405, 154] on button "resume" at bounding box center [416, 167] width 182 height 33
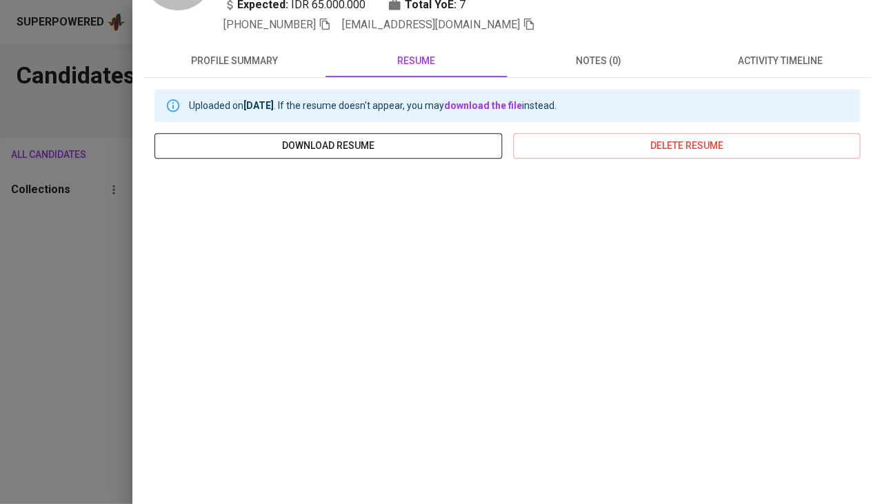
scroll to position [148, 0]
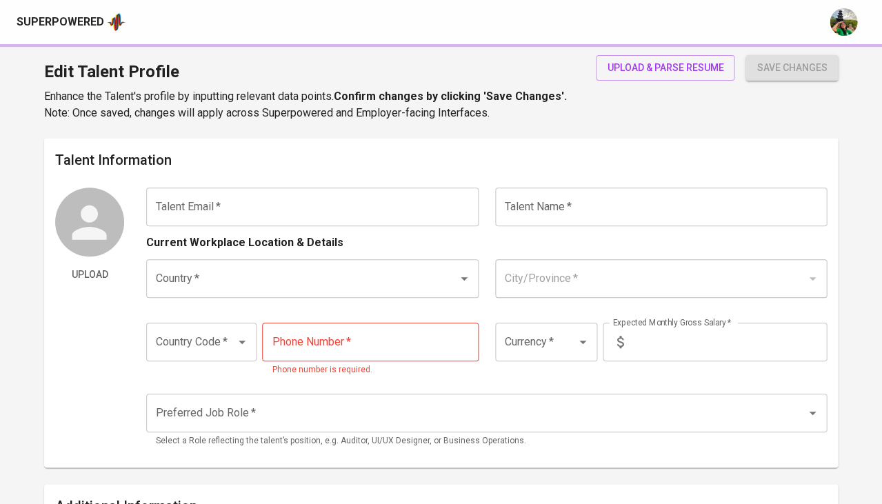
type input "[EMAIL_ADDRESS][DOMAIN_NAME]"
type input "Pevrizal PEVRIZAL"
type input "[GEOGRAPHIC_DATA]"
type input "[GEOGRAPHIC_DATA], [GEOGRAPHIC_DATA]"
type input "+62"
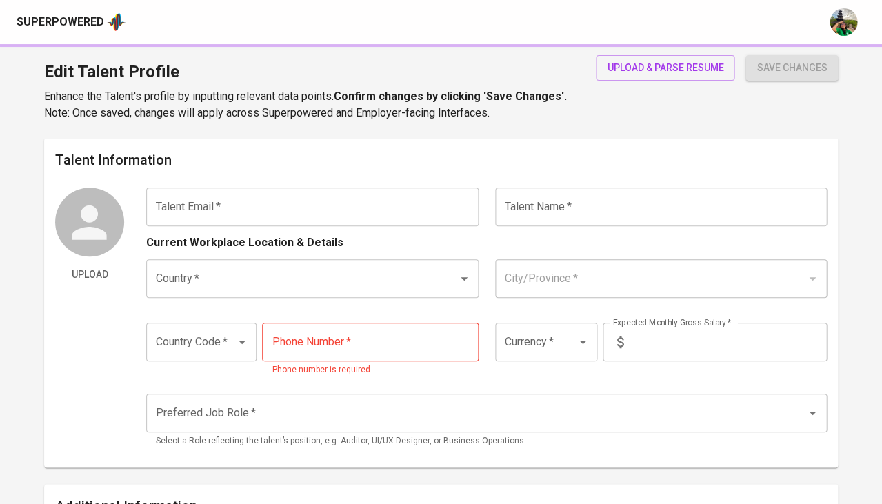
type input "[PHONE_NUMBER]"
type input "IDR"
radio input "true"
type input "7"
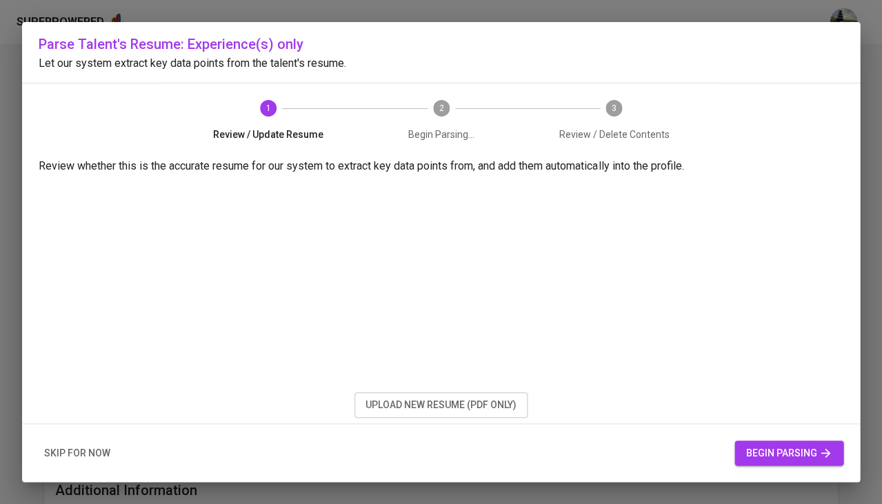
click at [370, 402] on span "upload new resume (pdf only)" at bounding box center [440, 404] width 151 height 17
click at [783, 454] on span "begin parsing" at bounding box center [788, 453] width 87 height 17
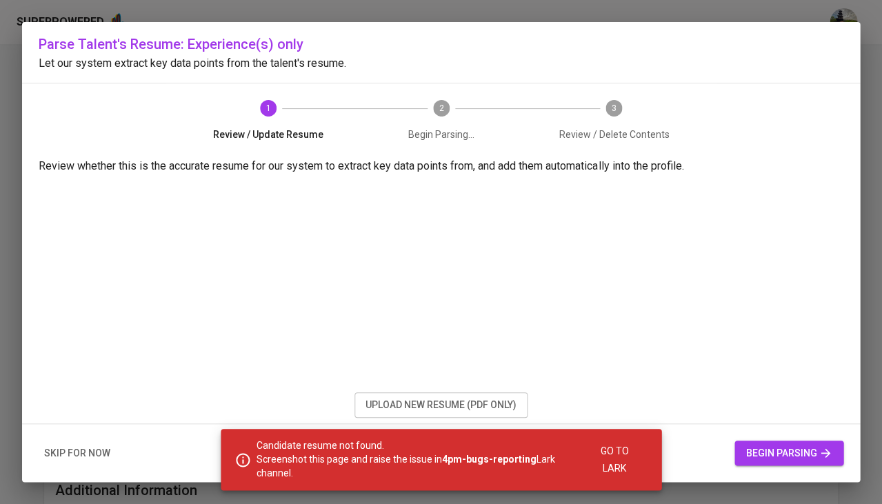
click at [783, 454] on span "begin parsing" at bounding box center [788, 453] width 87 height 17
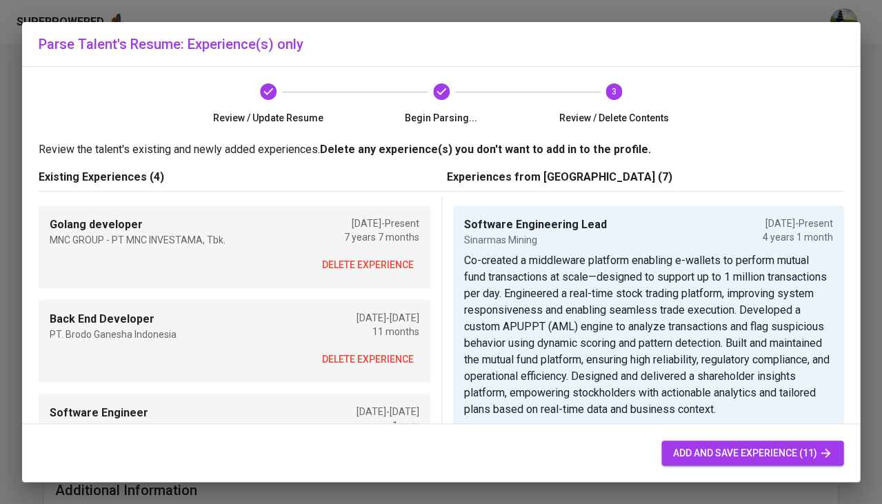
click at [721, 459] on span "add and save experience (11)" at bounding box center [752, 453] width 160 height 17
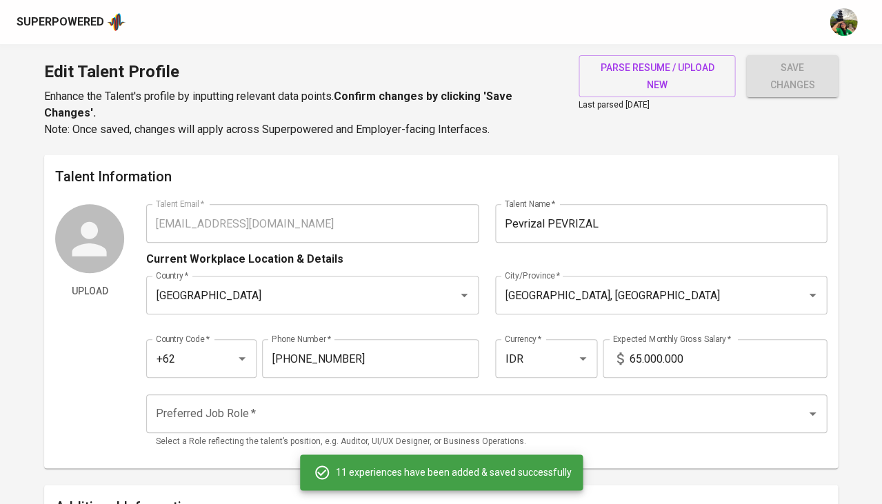
type input "Software Engineering Lead"
type input "Sinarmas Mining"
type input "08/01/2021"
type textarea "Co-created a middleware platform enabling e-wallets to perform mutual fund tran…"
type input "Golang developer"
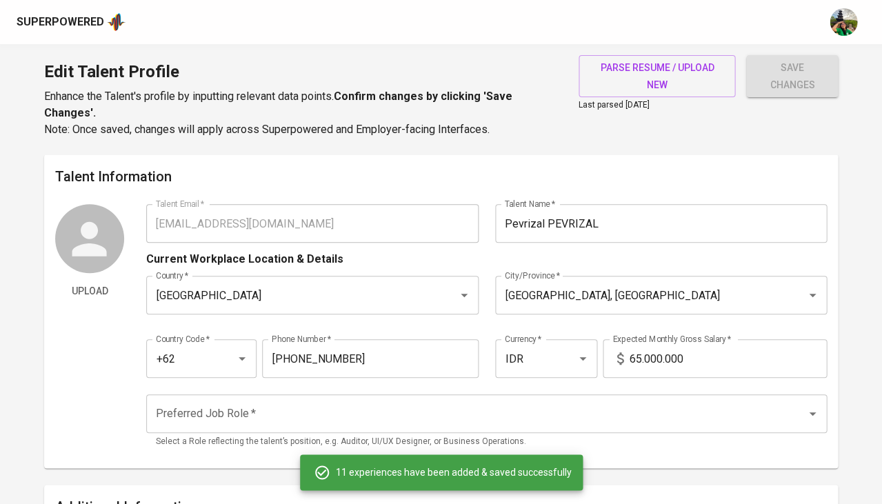
type input "MNC GROUP - PT MNC INVESTAMA, Tbk."
checkbox input "true"
type input "02/05/2018"
type input "Technical Lead"
type input "PT Bank Sinarmas Tbk"
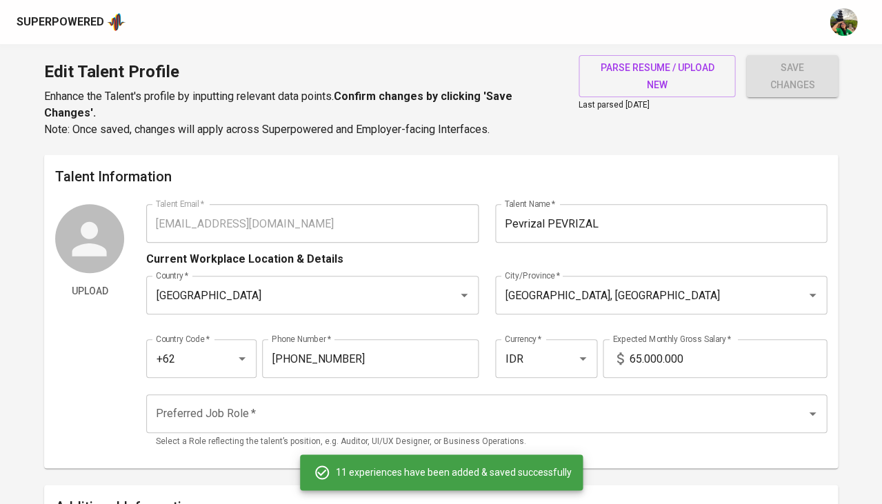
type input "01/01/2025"
type input "04/01/2025"
type textarea "Helped design and implement an internal authentication and authorization system…"
type input "Technical Architect"
type input "TIX ID"
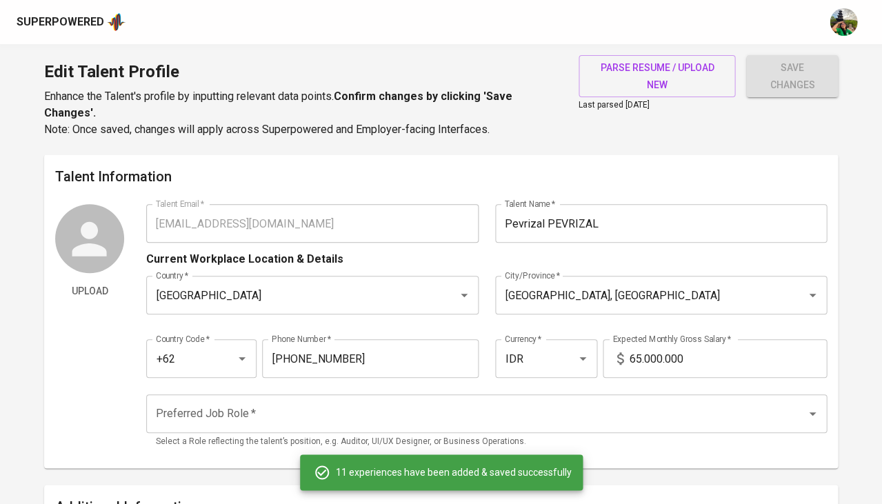
type input "01/01/2021"
type input "12/01/2021"
type textarea "Designed and implemented a centralized voucher engine enabling multi-tenant sup…"
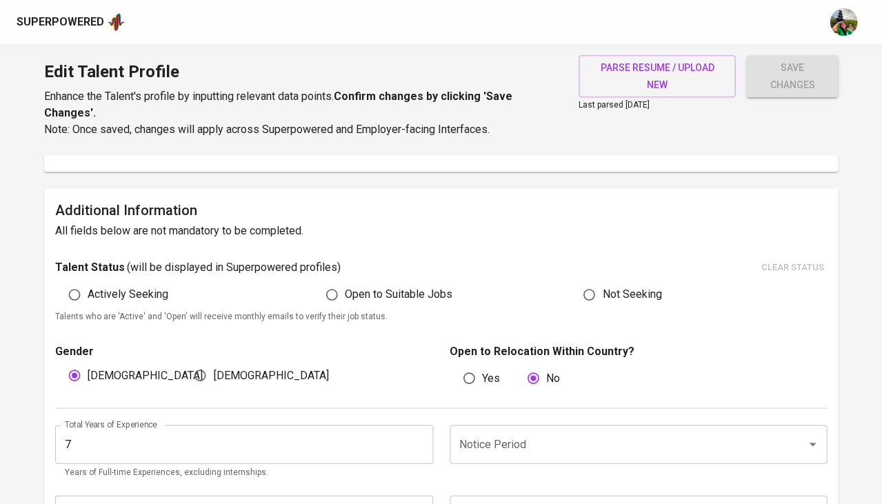
scroll to position [476, 0]
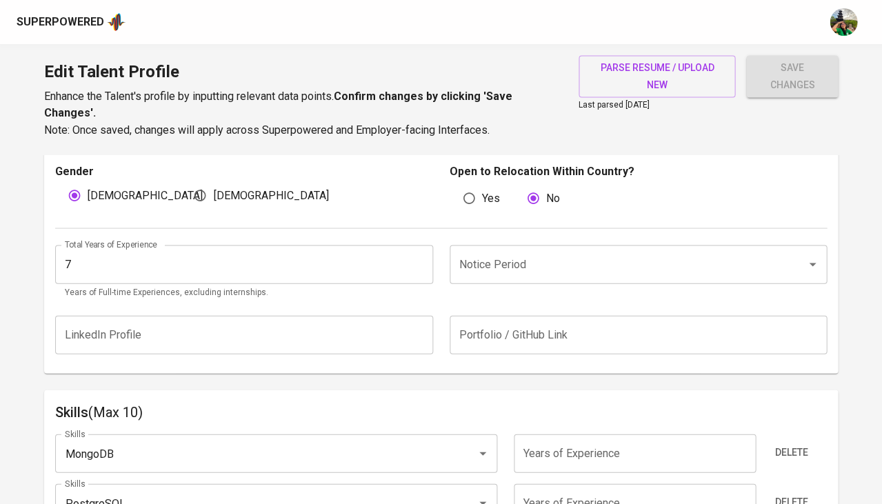
click at [255, 247] on input "7" at bounding box center [244, 264] width 378 height 39
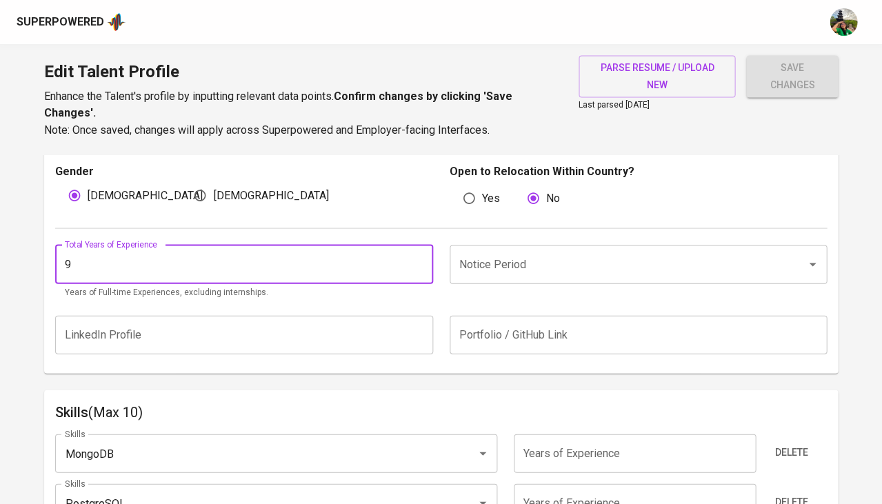
type input "9"
click at [491, 261] on input "Notice Period" at bounding box center [619, 264] width 327 height 26
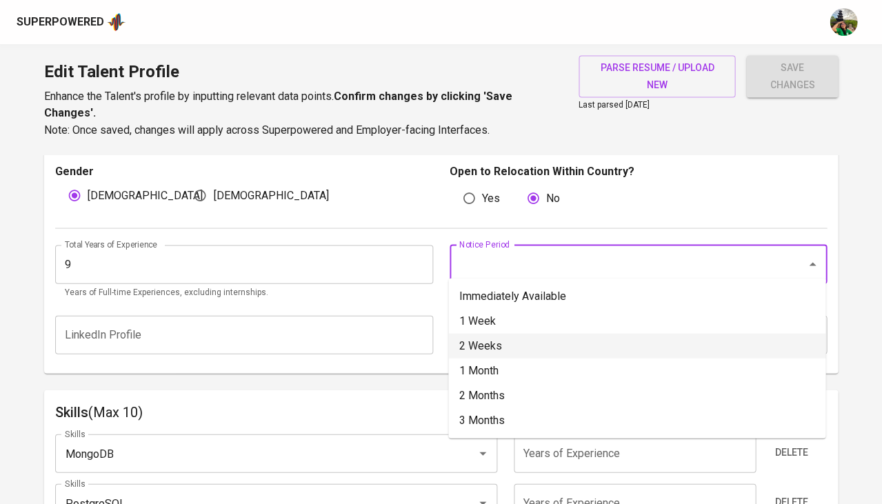
click at [485, 352] on li "2 Weeks" at bounding box center [636, 345] width 377 height 25
type input "2 Weeks"
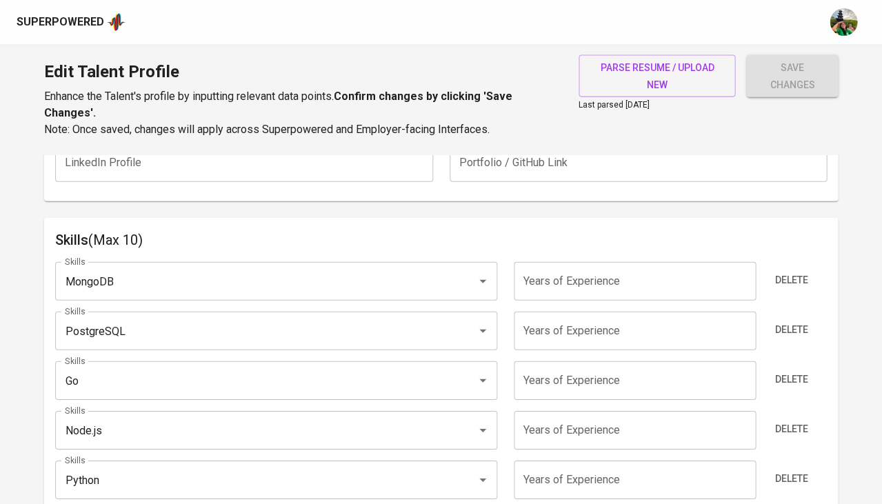
scroll to position [662, 0]
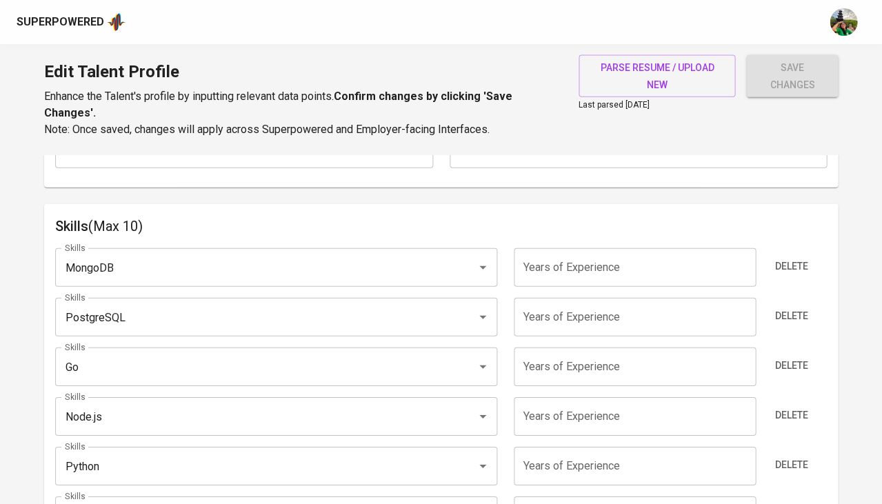
click at [596, 452] on input "number" at bounding box center [635, 466] width 242 height 39
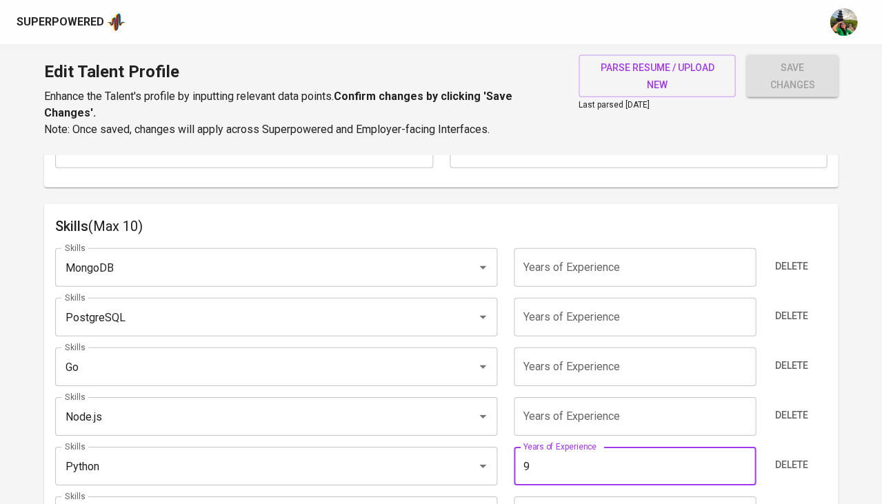
type input "9"
click at [574, 409] on input "number" at bounding box center [635, 416] width 242 height 39
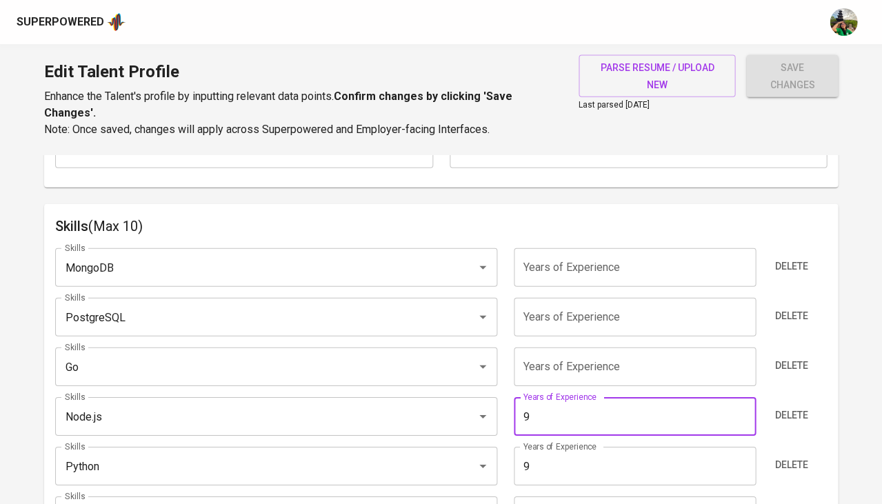
type input "9"
click at [561, 356] on input "number" at bounding box center [635, 367] width 242 height 39
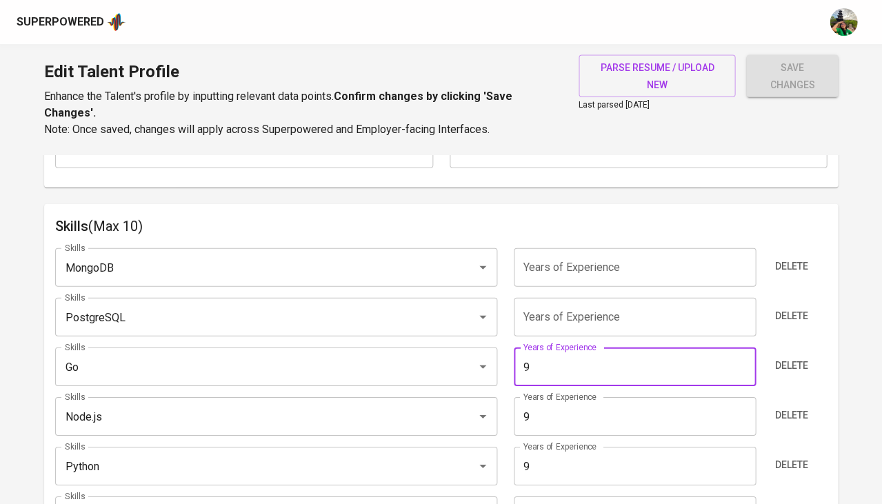
type input "9"
click at [559, 301] on input "number" at bounding box center [635, 317] width 242 height 39
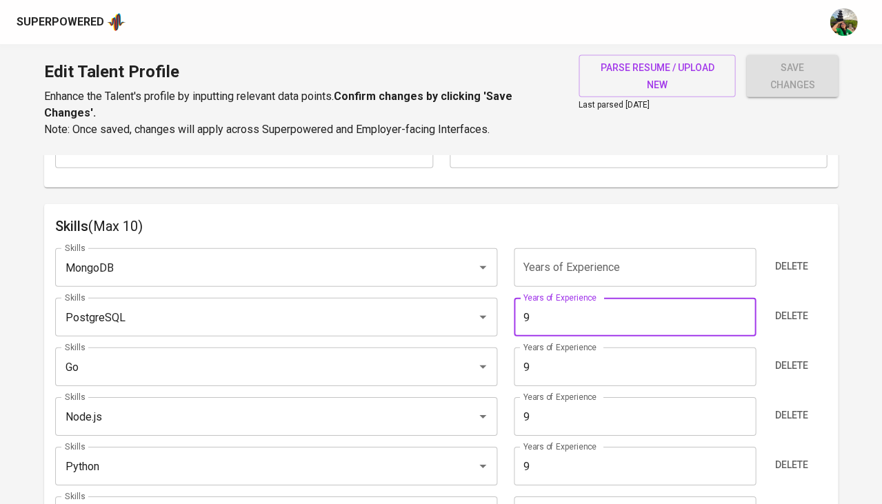
type input "9"
click at [568, 263] on input "number" at bounding box center [635, 267] width 242 height 39
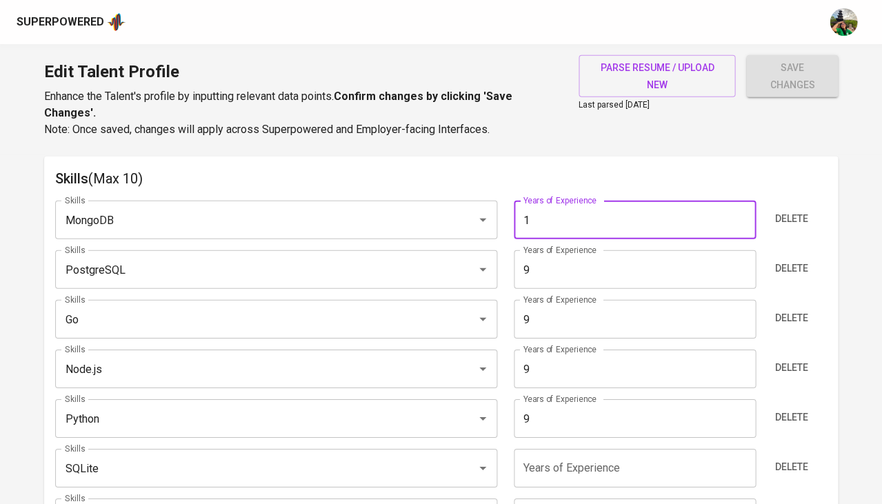
type input "0"
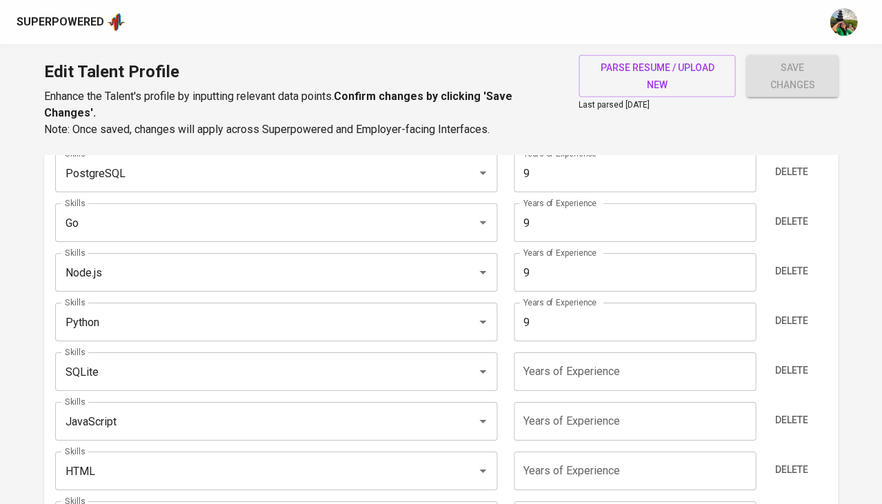
scroll to position [812, 0]
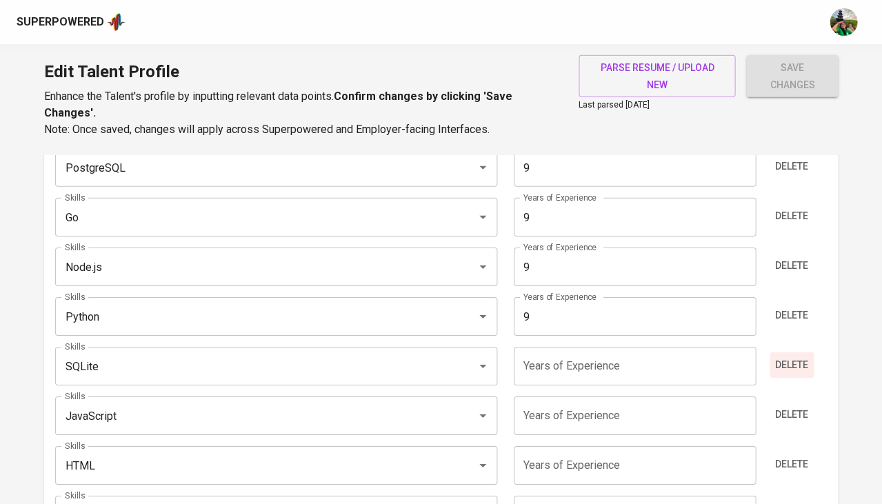
click at [793, 356] on span "Delete" at bounding box center [791, 364] width 33 height 17
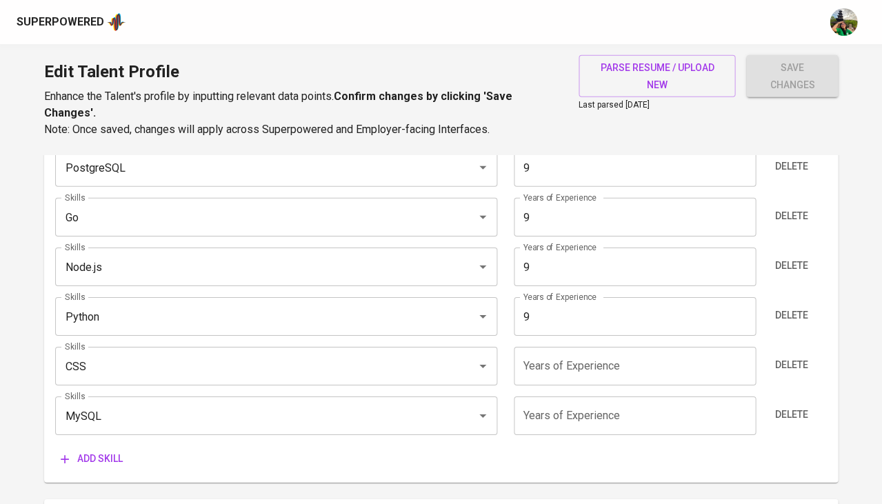
click at [793, 356] on span "Delete" at bounding box center [791, 364] width 33 height 17
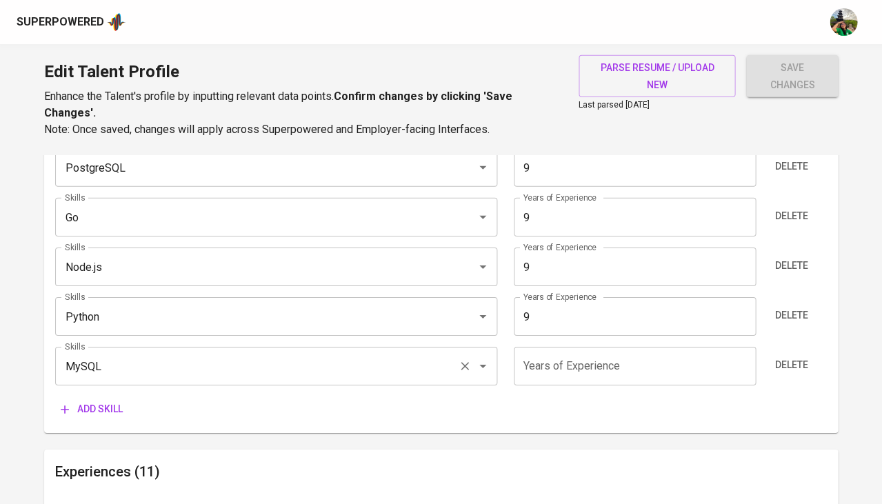
click at [172, 365] on input "MySQL" at bounding box center [256, 366] width 391 height 26
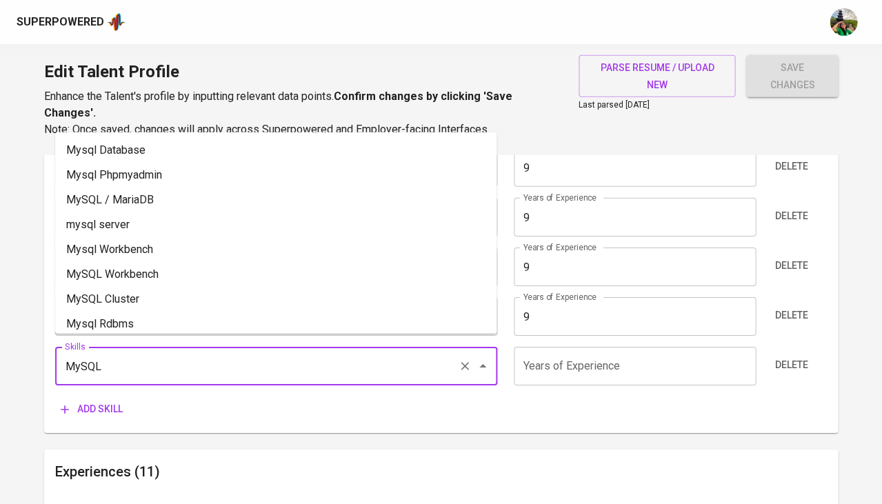
click at [172, 365] on input "MySQL" at bounding box center [256, 366] width 391 height 26
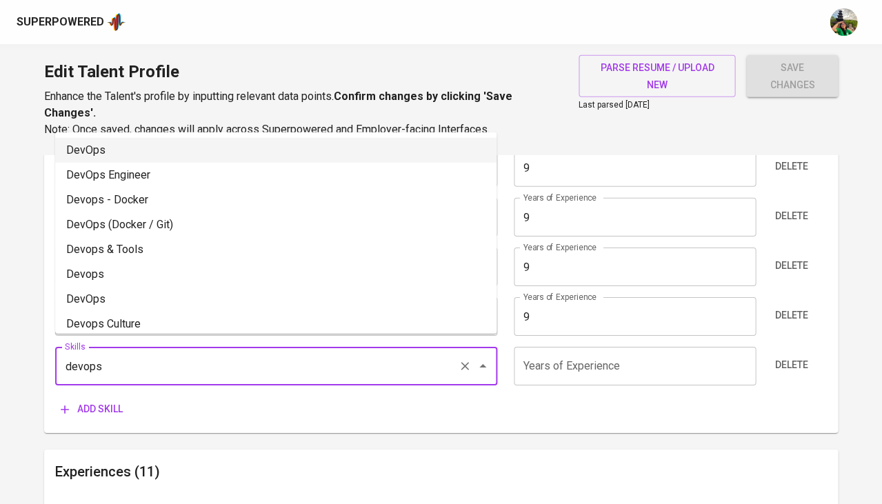
click at [128, 152] on li "DevOps" at bounding box center [275, 150] width 441 height 25
type input "DevOps"
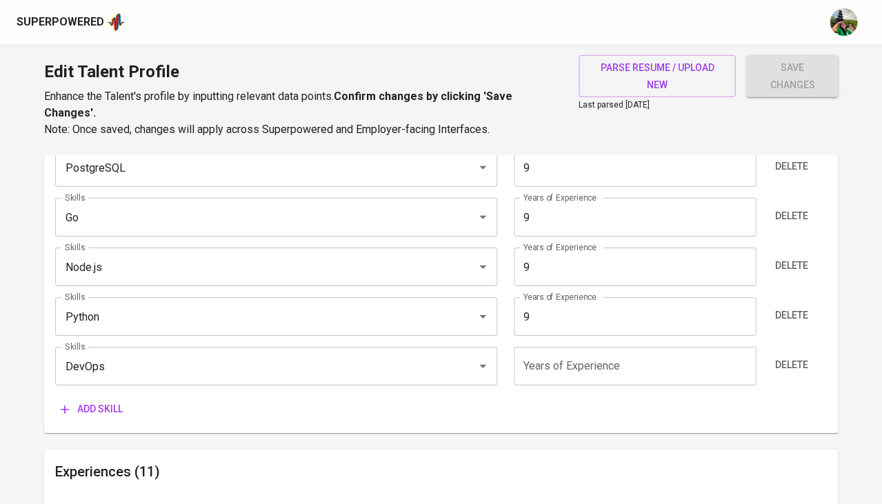
click at [563, 357] on input "number" at bounding box center [635, 366] width 242 height 39
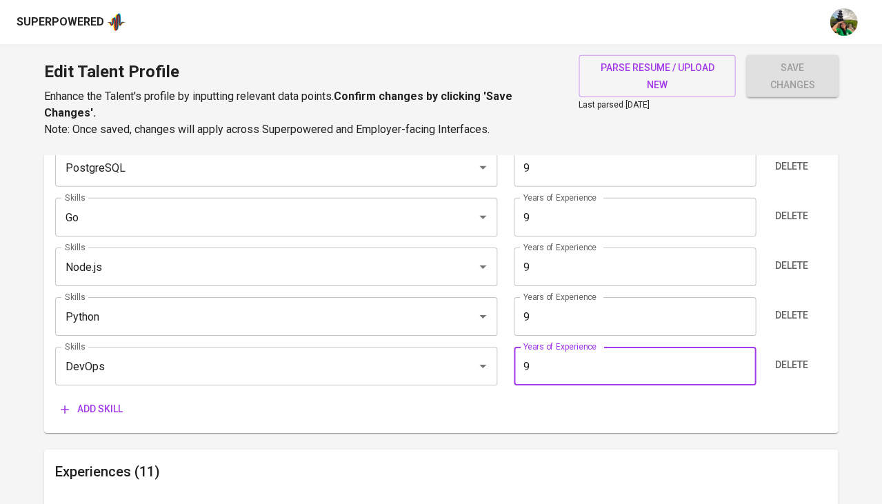
type input "9"
click at [109, 401] on span "Add skill" at bounding box center [92, 409] width 62 height 17
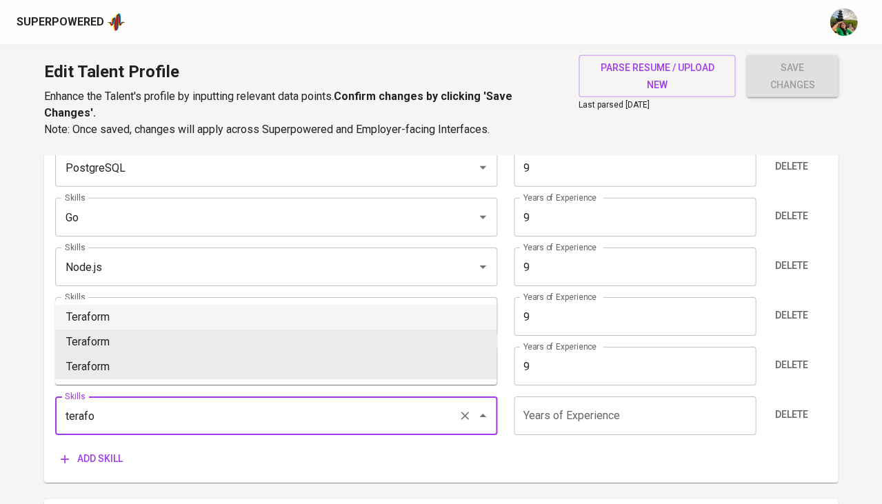
click at [138, 318] on li "Teraform" at bounding box center [275, 317] width 441 height 25
type input "Teraform"
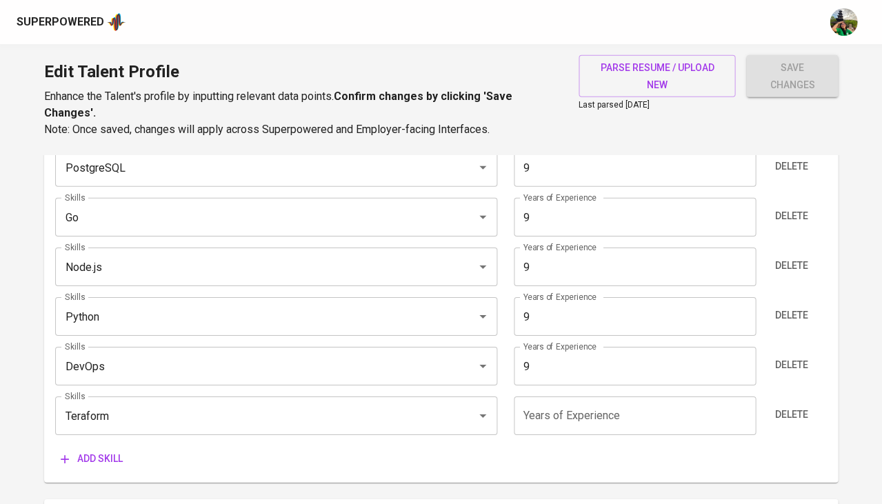
click at [564, 401] on input "number" at bounding box center [635, 415] width 242 height 39
type input "7"
click at [94, 451] on span "Add skill" at bounding box center [92, 458] width 62 height 17
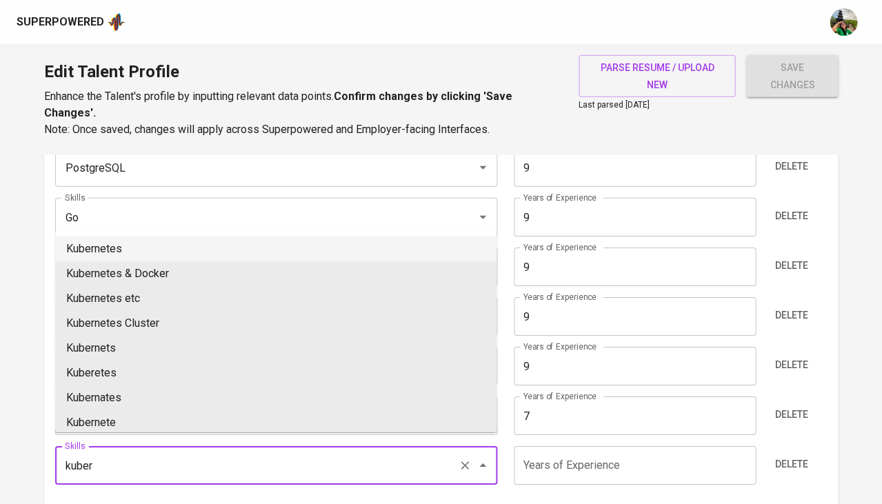
click at [143, 248] on li "Kubernetes" at bounding box center [275, 248] width 441 height 25
type input "Kubernetes"
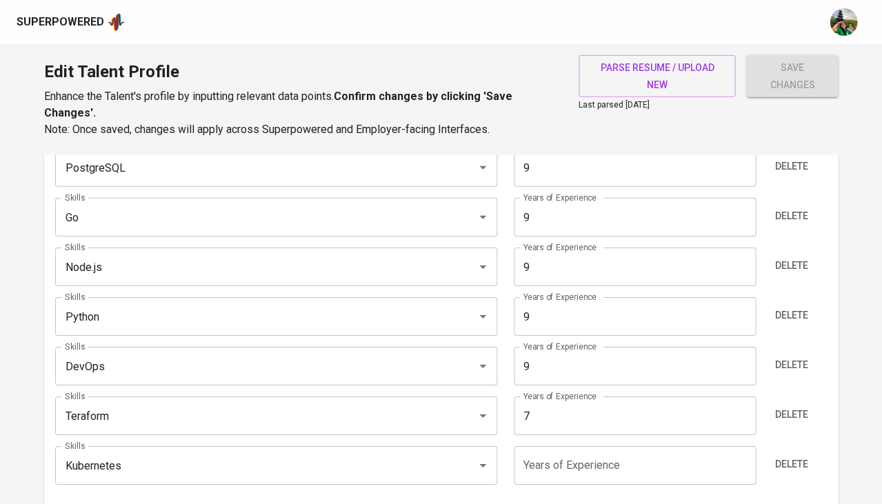
click at [547, 453] on input "number" at bounding box center [635, 465] width 242 height 39
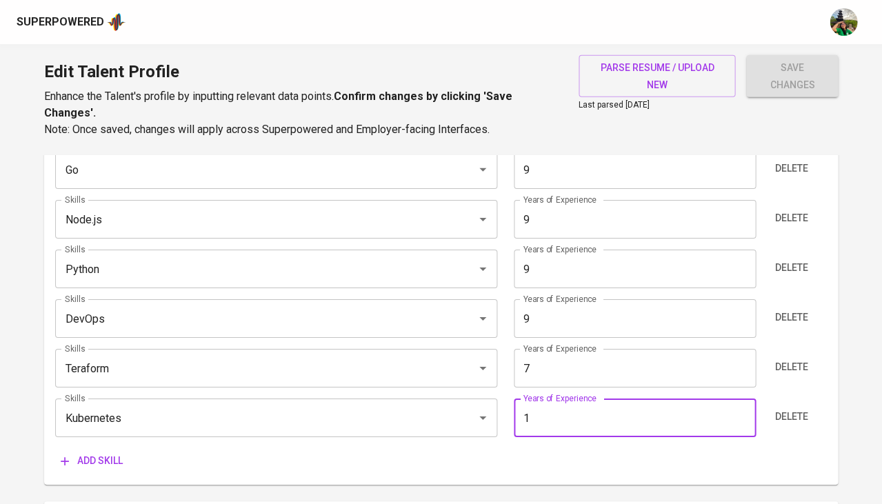
type input "0"
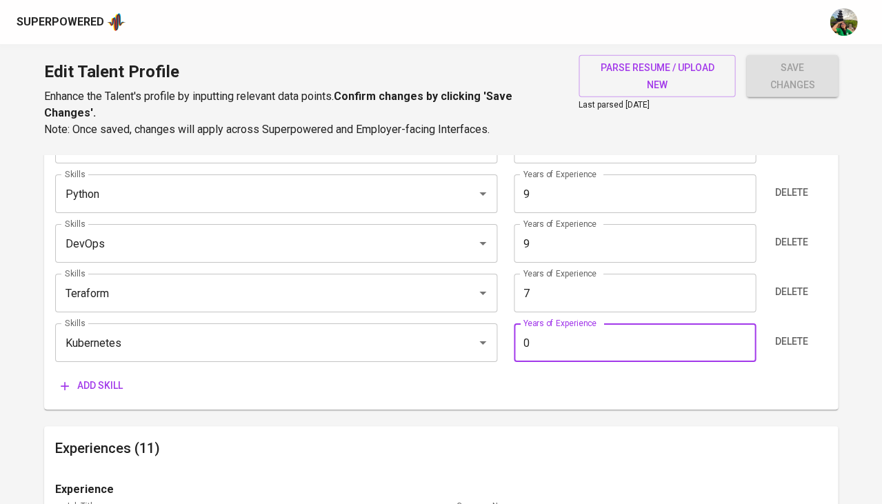
scroll to position [950, 0]
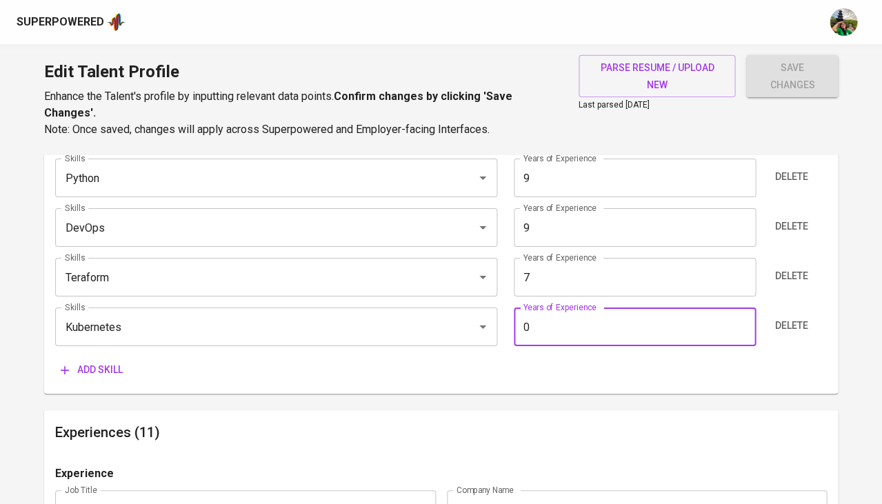
click at [101, 361] on span "Add skill" at bounding box center [92, 369] width 62 height 17
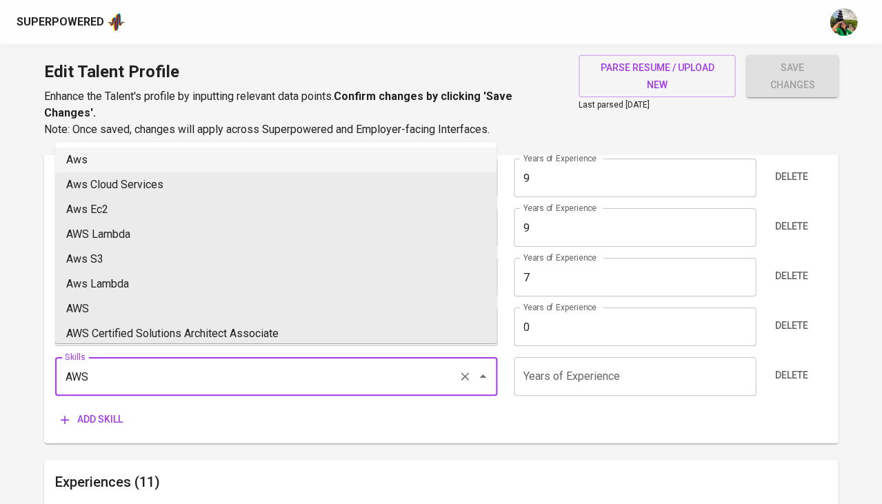
click at [131, 160] on li "Aws" at bounding box center [275, 160] width 441 height 25
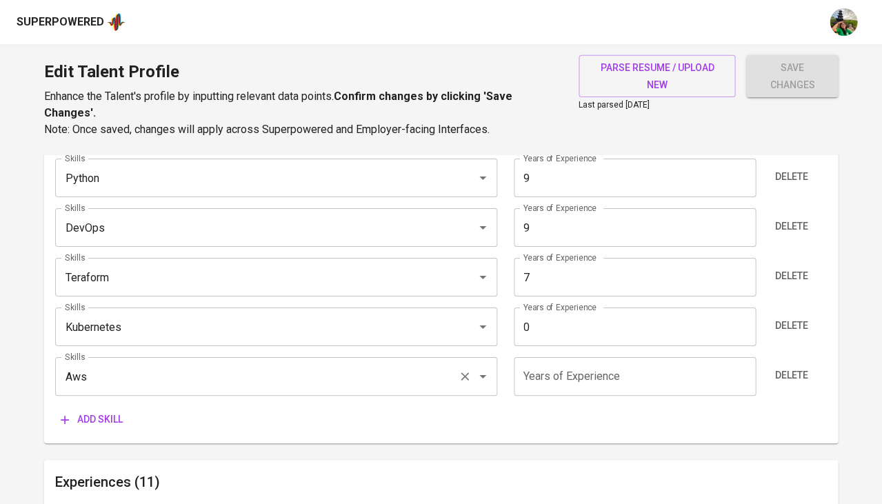
click at [138, 364] on input "Aws" at bounding box center [256, 376] width 391 height 26
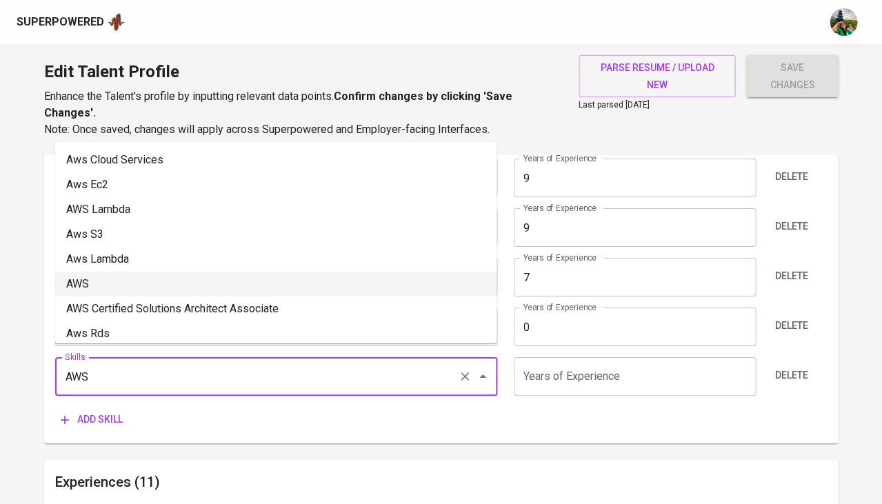
click at [112, 275] on li "AWS" at bounding box center [275, 284] width 441 height 25
type input "AWS"
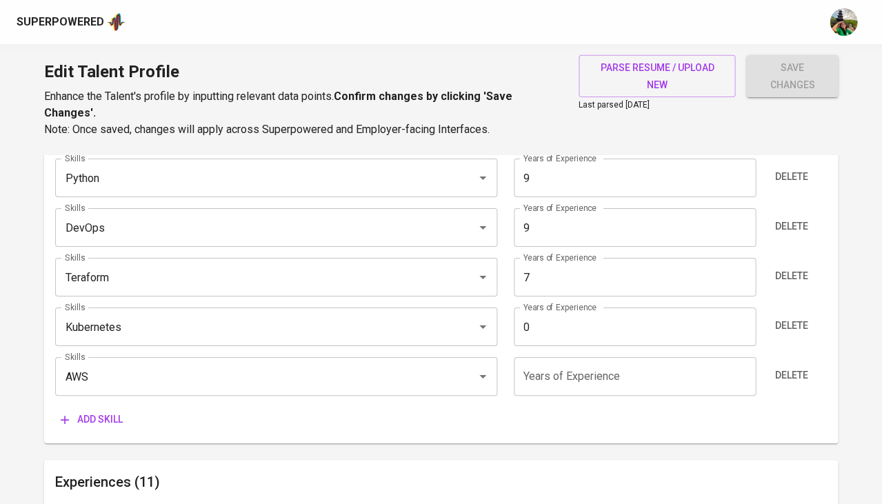
click at [542, 358] on input "number" at bounding box center [635, 376] width 242 height 39
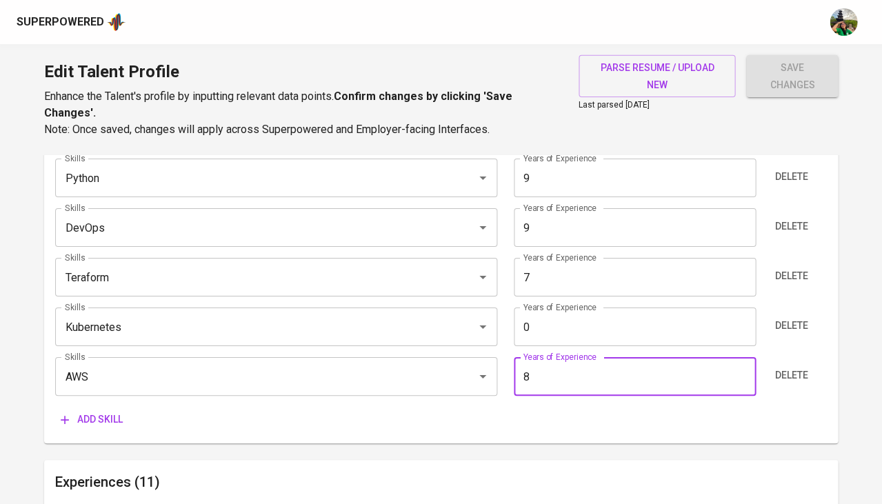
type input "8"
click at [554, 325] on input "0" at bounding box center [635, 327] width 242 height 39
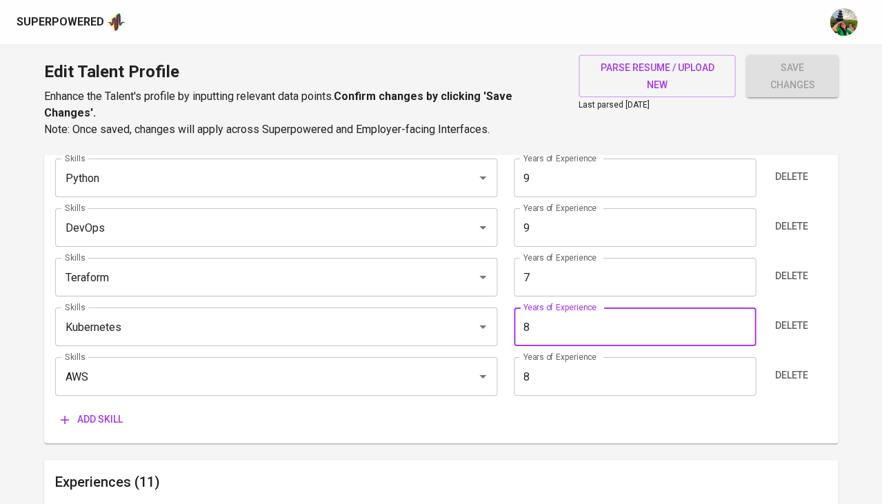
type input "8"
click at [97, 411] on span "Add skill" at bounding box center [92, 419] width 62 height 17
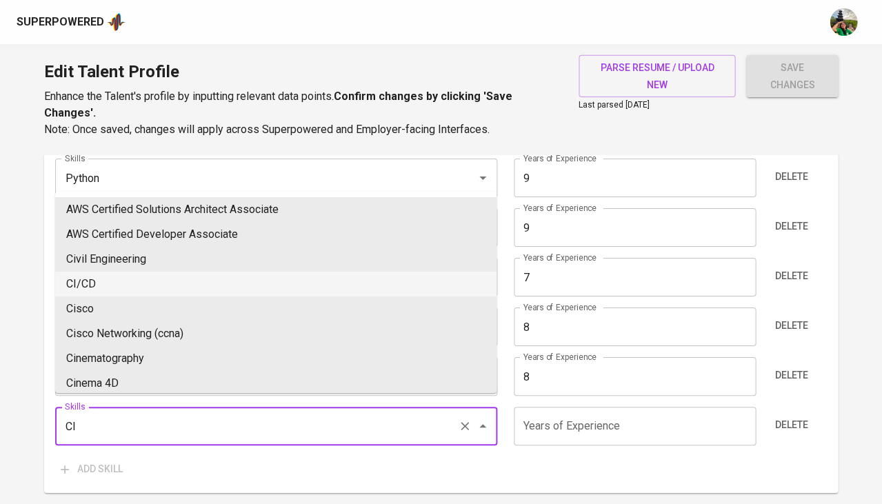
click at [101, 285] on li "CI/CD" at bounding box center [275, 284] width 441 height 25
type input "CI/CD"
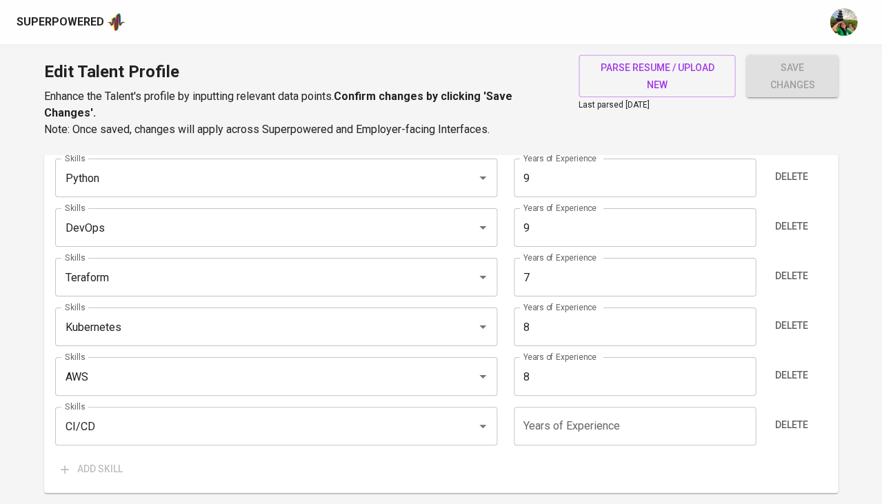
click at [569, 417] on input "number" at bounding box center [635, 426] width 242 height 39
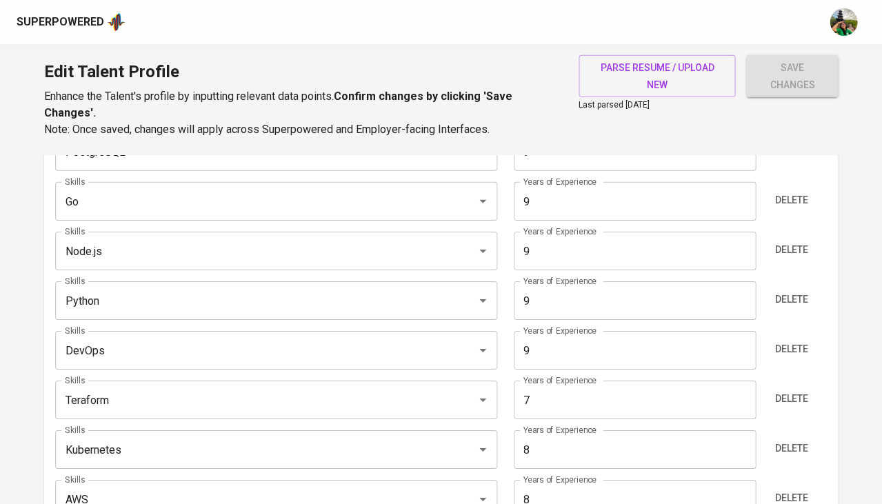
scroll to position [821, 0]
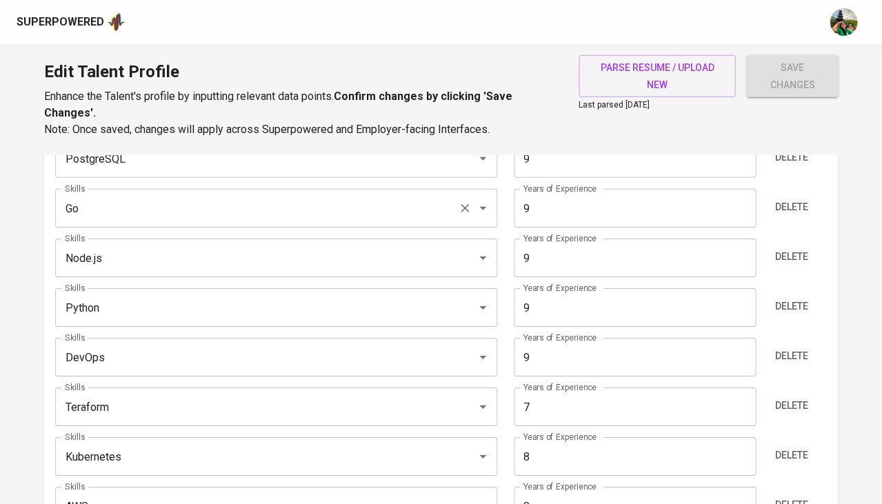
type input "8"
click at [80, 208] on input "Go" at bounding box center [256, 208] width 391 height 26
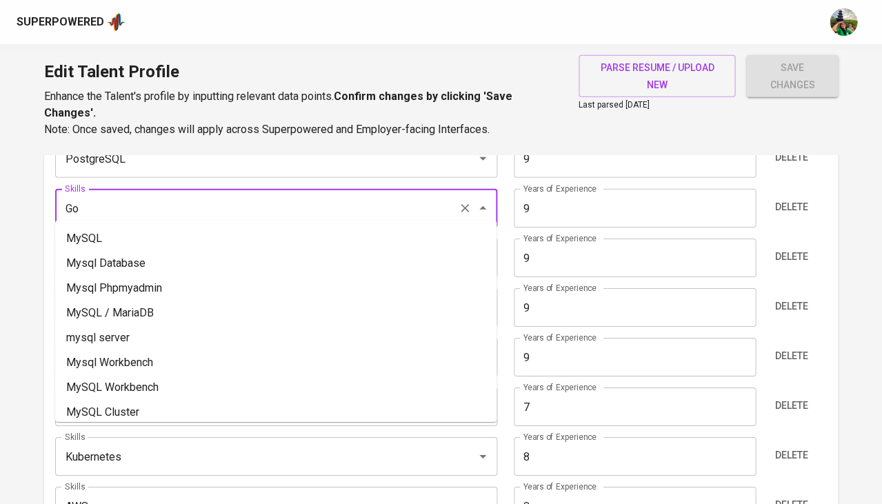
click at [80, 208] on input "Go" at bounding box center [256, 208] width 391 height 26
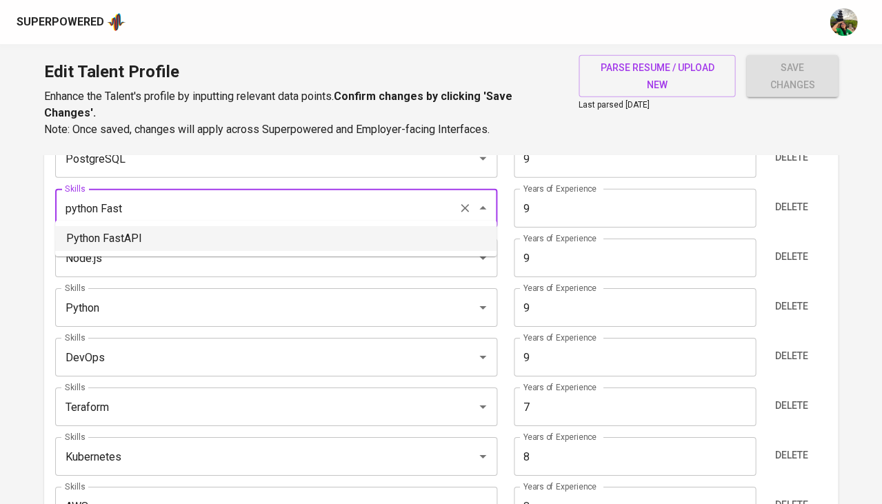
click at [226, 245] on li "Python FastAPI" at bounding box center [275, 238] width 441 height 25
type input "Python FastAPI"
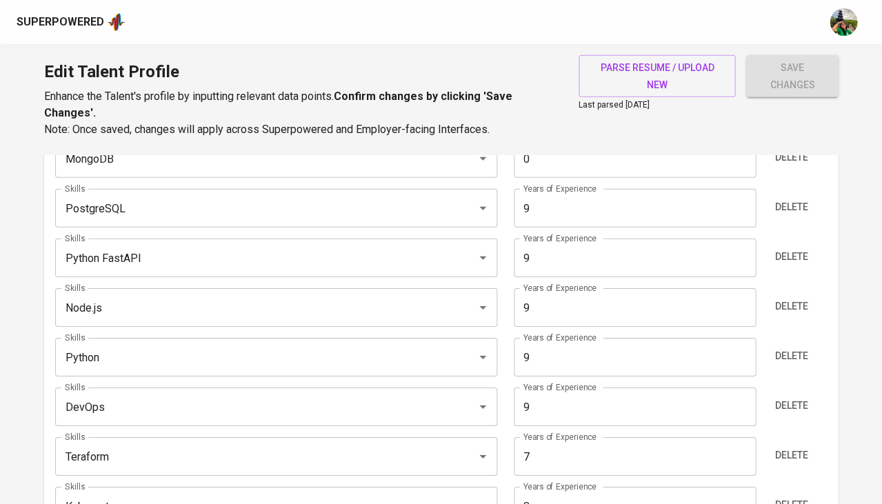
scroll to position [793, 0]
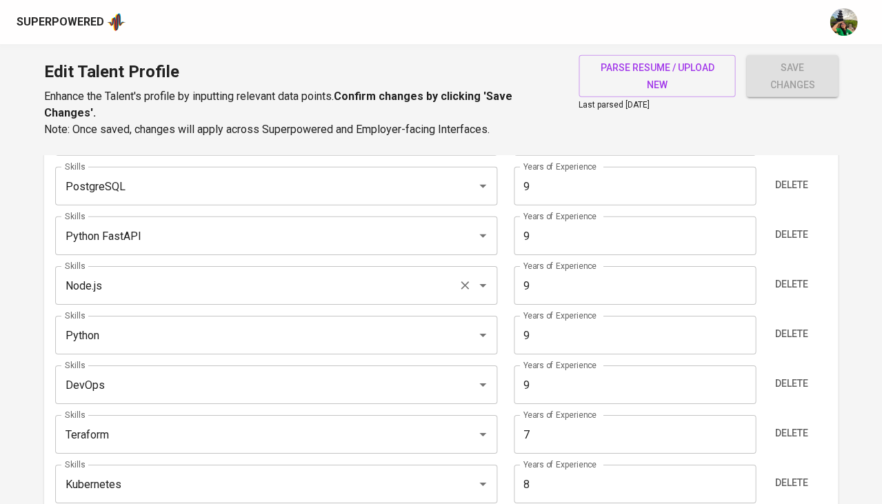
click at [216, 282] on input "Node.js" at bounding box center [256, 285] width 391 height 26
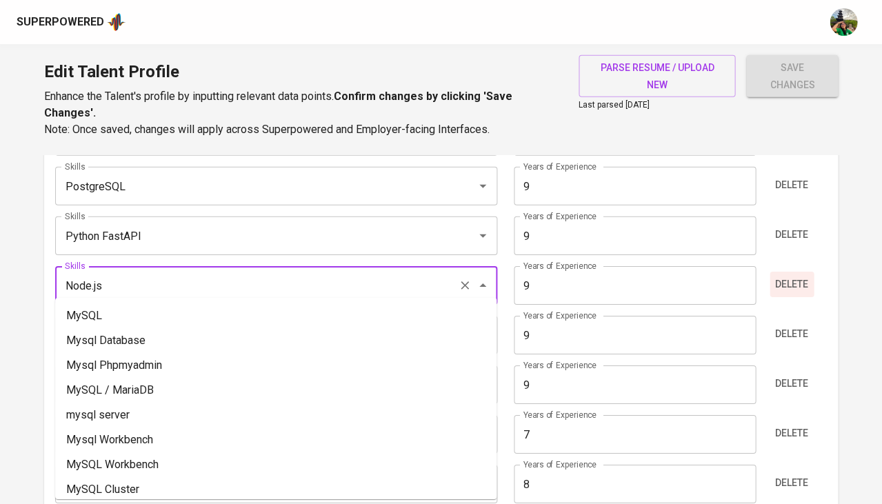
click at [788, 276] on span "Delete" at bounding box center [791, 284] width 33 height 17
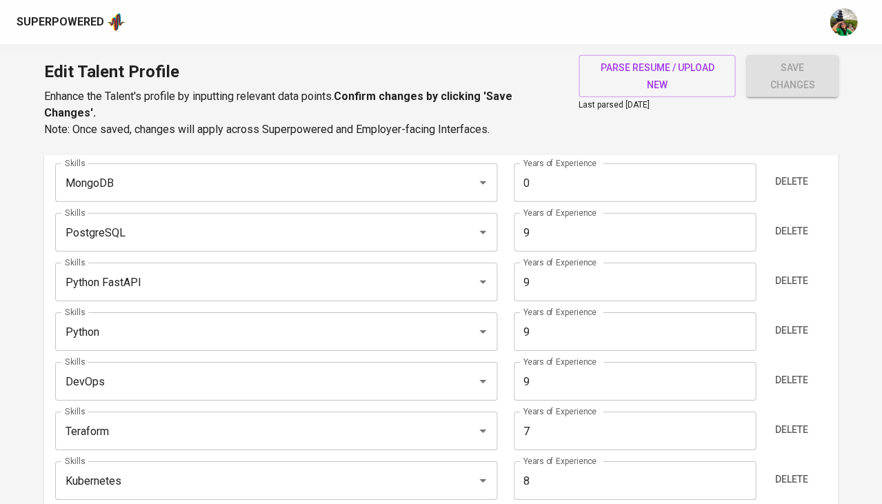
scroll to position [722, 0]
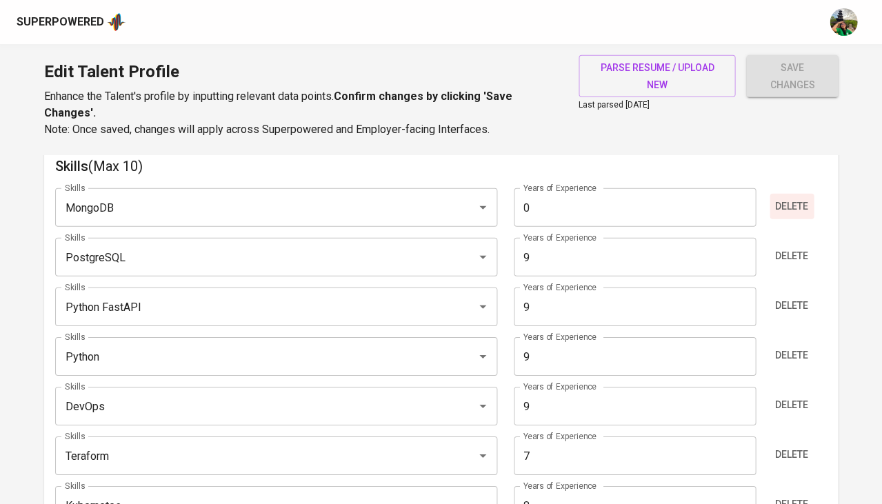
click at [786, 198] on span "Delete" at bounding box center [791, 206] width 33 height 17
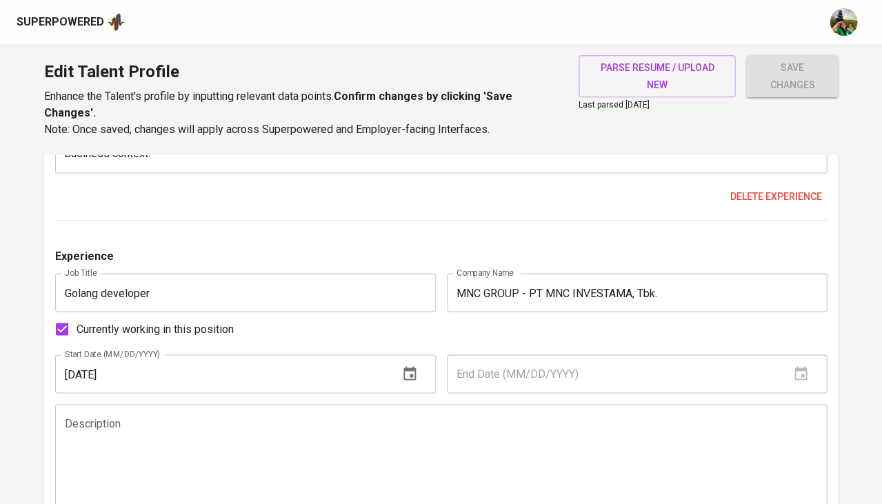
scroll to position [63, 0]
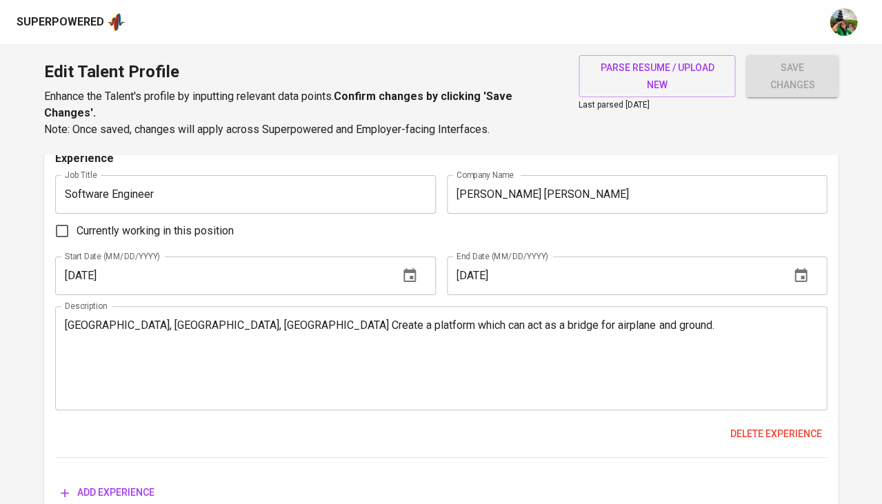
click at [783, 72] on span "save changes" at bounding box center [792, 76] width 70 height 34
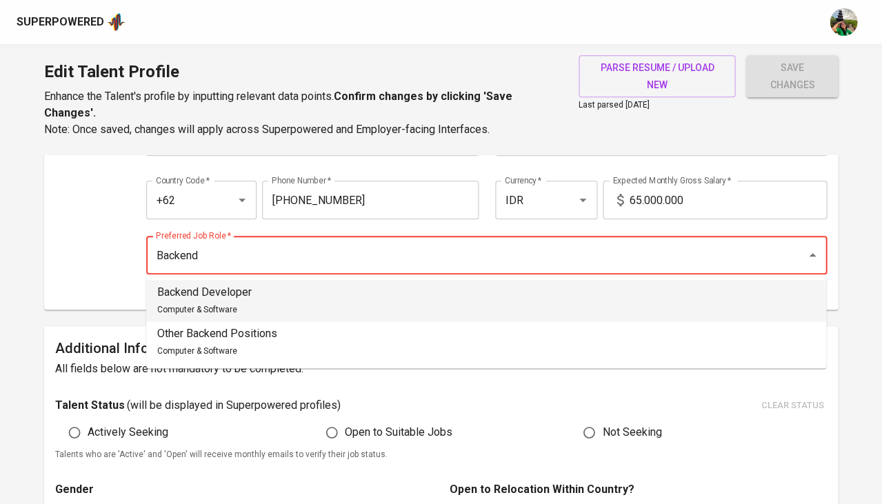
click at [230, 292] on p "Backend Developer" at bounding box center [204, 292] width 94 height 17
type input "Backend Developer"
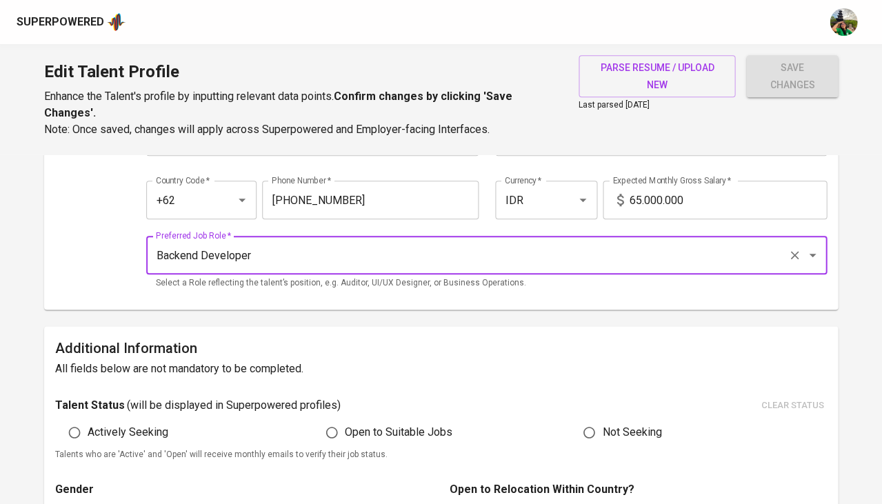
click at [800, 79] on span "save changes" at bounding box center [792, 76] width 70 height 34
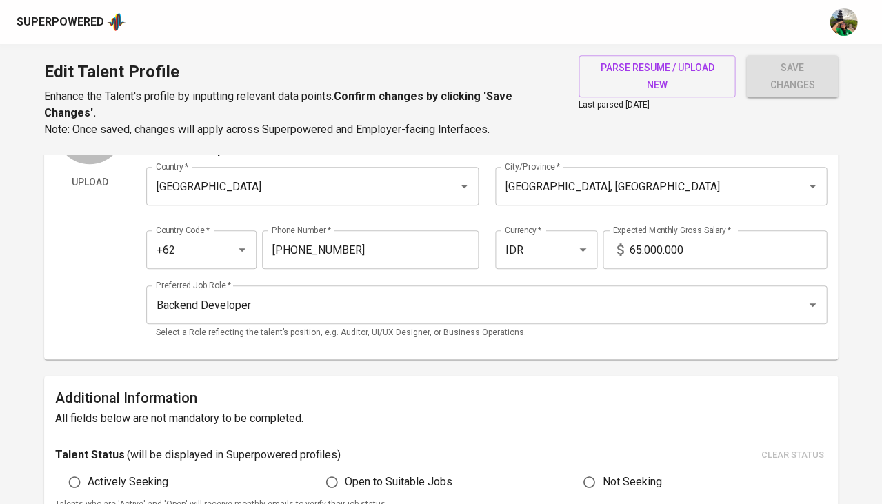
scroll to position [79, 0]
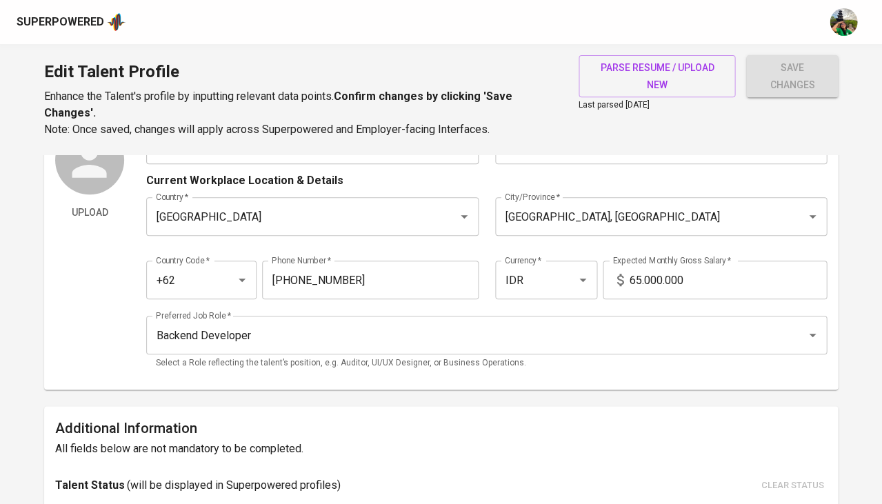
click at [634, 272] on input "65.000.000" at bounding box center [728, 280] width 198 height 39
type input "25.000.000"
click at [791, 76] on button "save changes" at bounding box center [792, 76] width 92 height 42
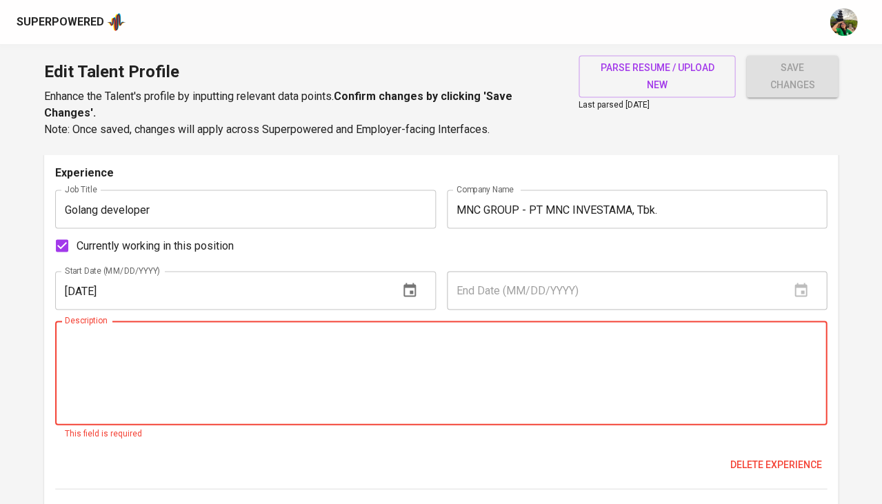
scroll to position [1589, 0]
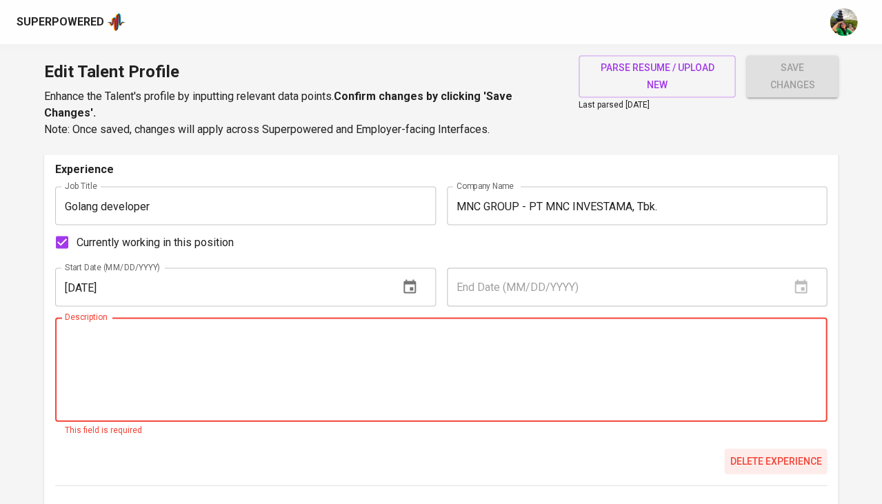
click at [749, 448] on button "Delete experience" at bounding box center [775, 461] width 103 height 26
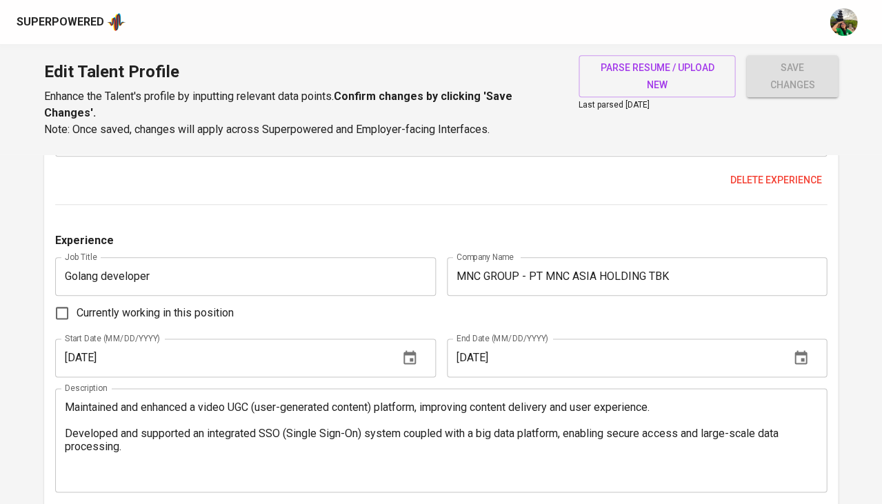
scroll to position [2527, 0]
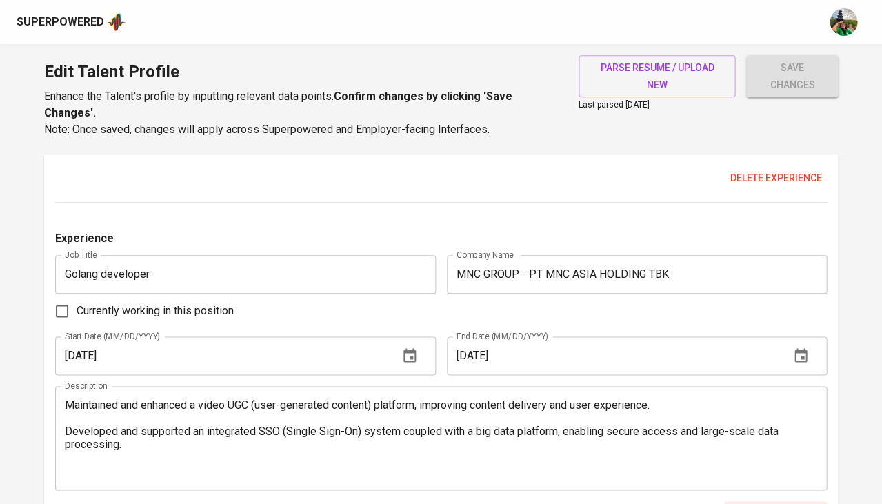
click at [757, 503] on span "Delete experience" at bounding box center [775, 513] width 92 height 17
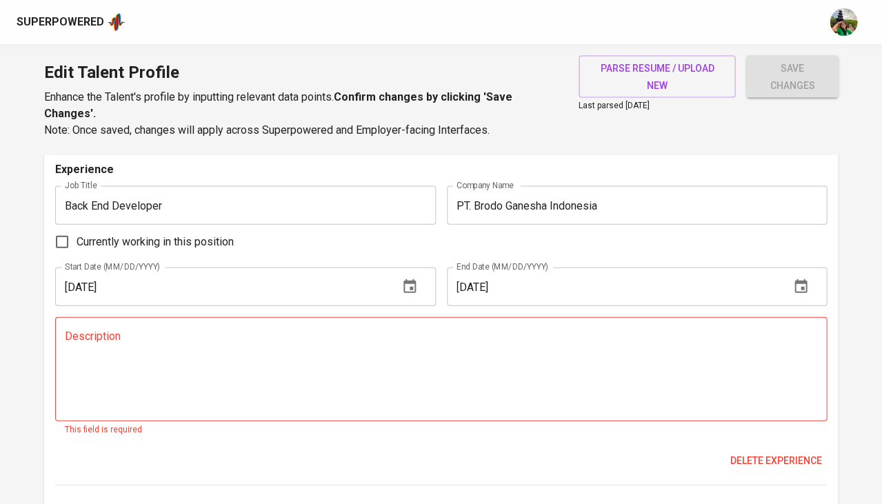
scroll to position [2936, 0]
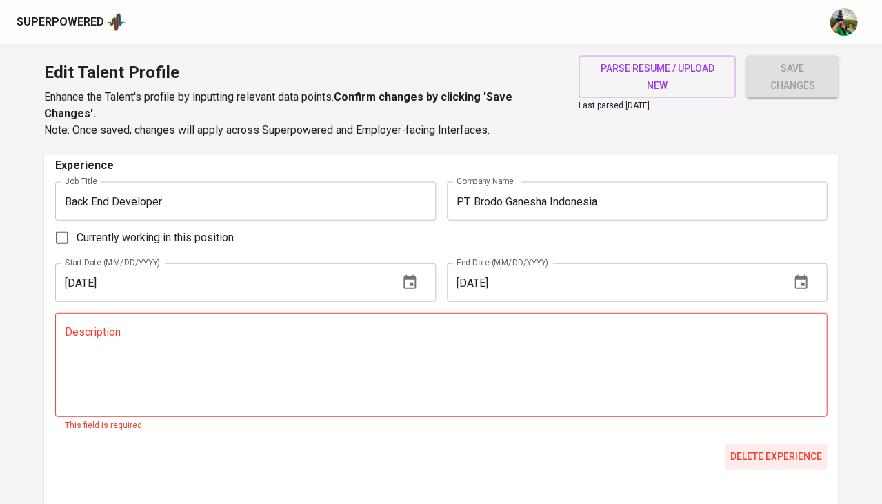
click at [771, 447] on span "Delete experience" at bounding box center [775, 455] width 92 height 17
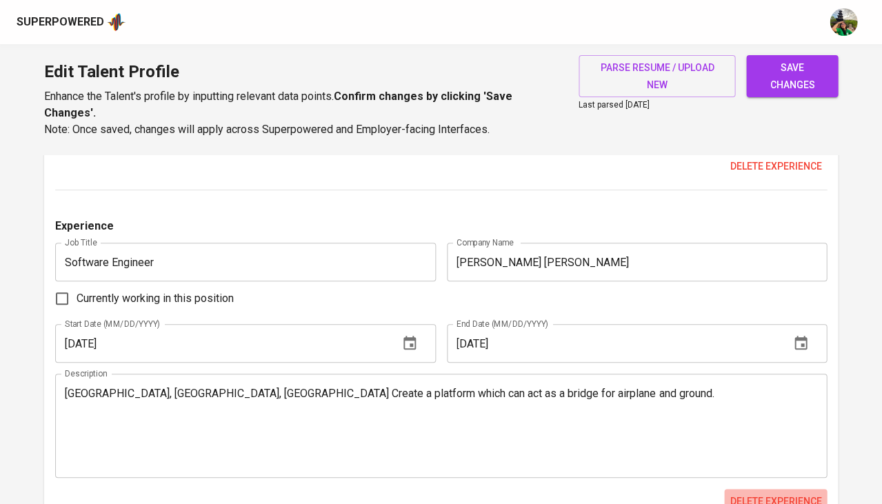
click at [795, 493] on span "Delete experience" at bounding box center [775, 501] width 92 height 17
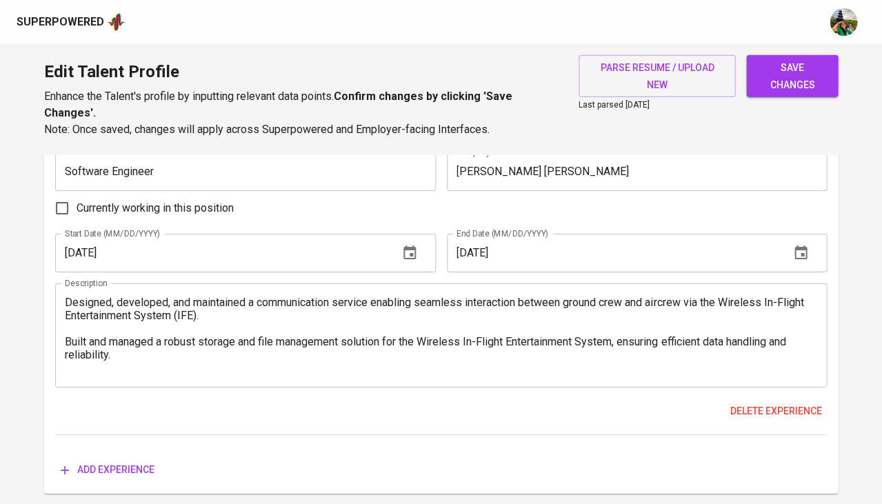
scroll to position [3300, 0]
click at [796, 61] on span "save changes" at bounding box center [792, 76] width 70 height 34
type input "DevOps"
type input "Python FastAPI"
type input "CI/CD"
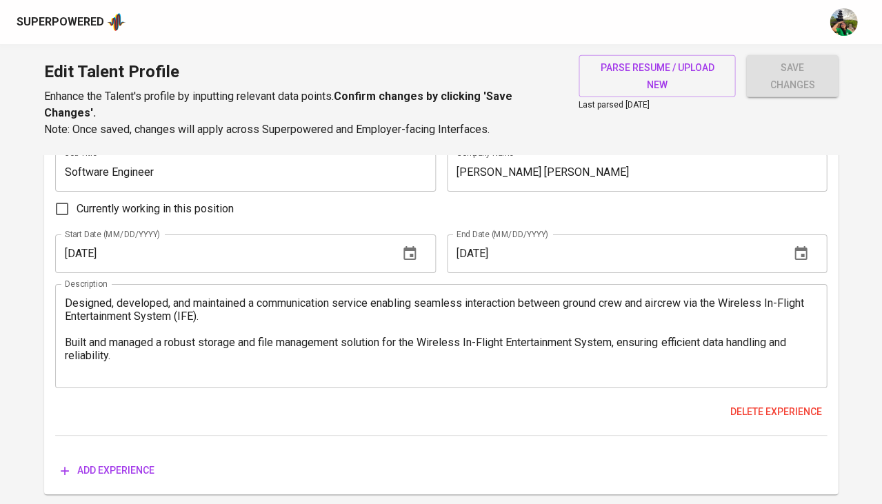
type input "8"
type input "AWS"
type input "Kubernetes"
type input "Teraform"
type input "7"
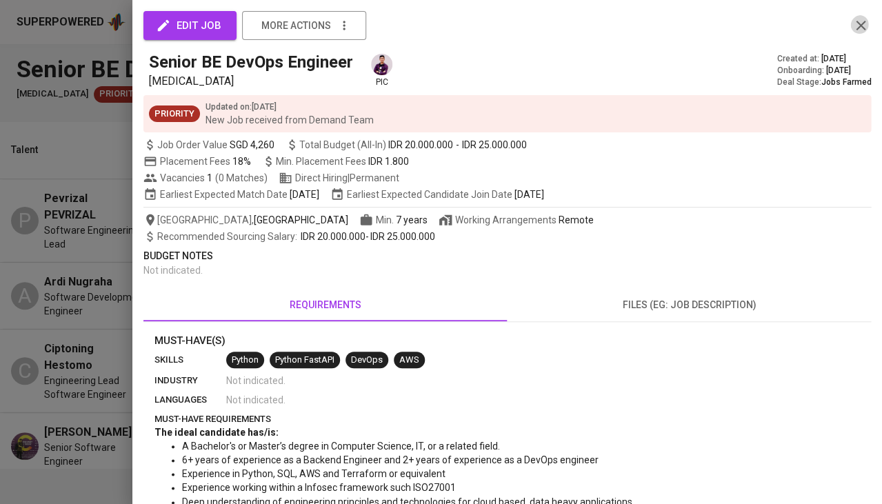
click at [860, 18] on icon "button" at bounding box center [860, 25] width 17 height 17
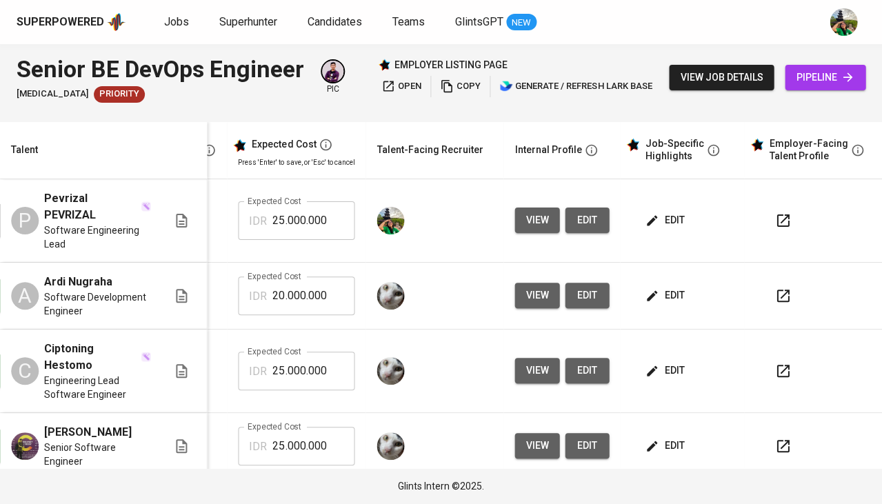
scroll to position [0, 317]
click at [656, 208] on button "edit" at bounding box center [666, 221] width 48 height 26
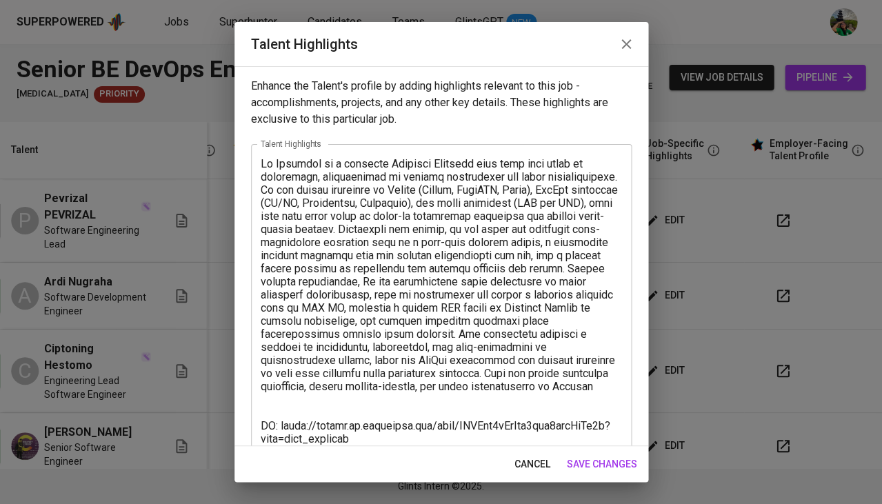
scroll to position [0, 0]
click at [538, 456] on span "cancel" at bounding box center [532, 464] width 36 height 17
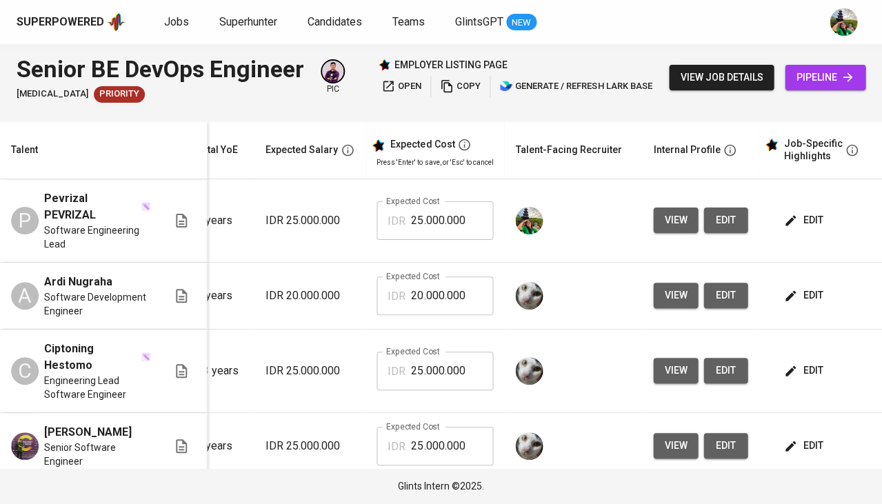
click at [761, 210] on td "edit" at bounding box center [820, 220] width 124 height 83
click at [751, 210] on td "view edit" at bounding box center [700, 220] width 117 height 83
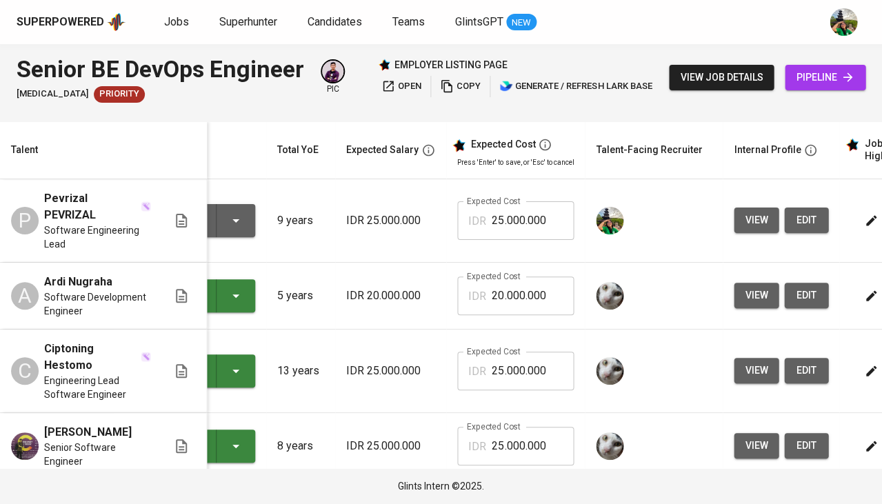
click at [758, 216] on span "view" at bounding box center [756, 220] width 23 height 17
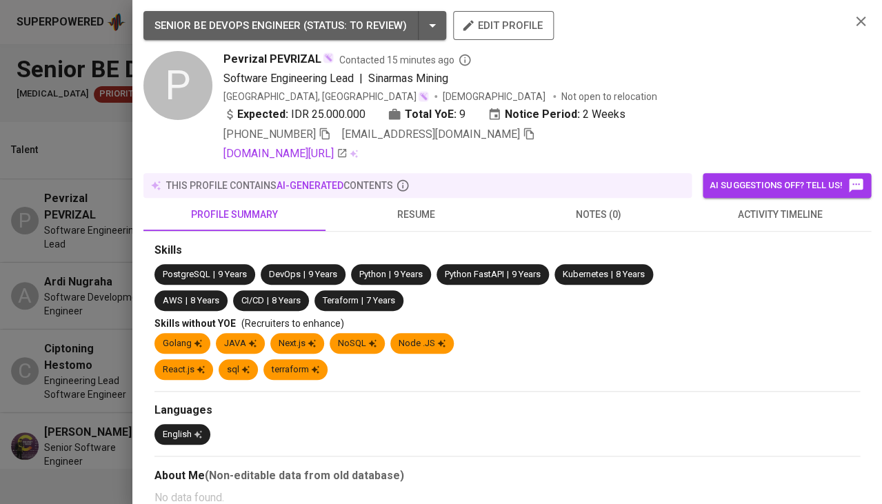
click at [523, 134] on icon "button" at bounding box center [529, 134] width 12 height 12
click at [83, 133] on div at bounding box center [441, 252] width 882 height 504
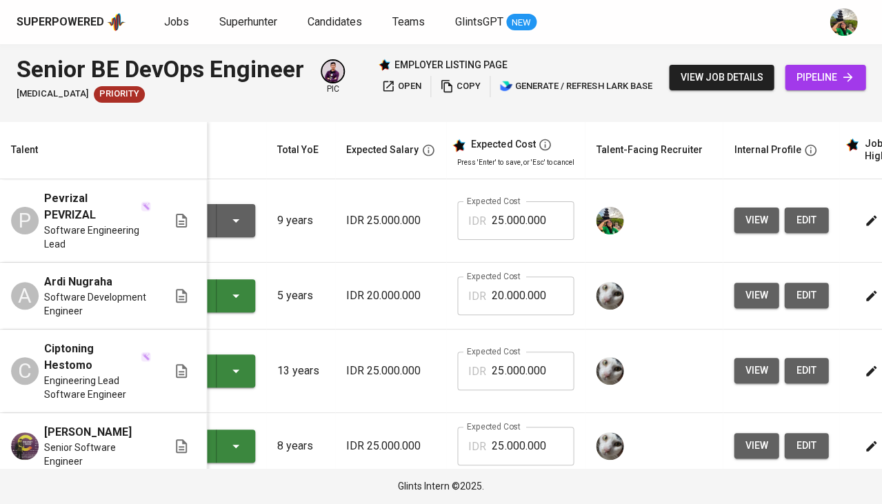
click at [827, 77] on span "pipeline" at bounding box center [825, 77] width 59 height 17
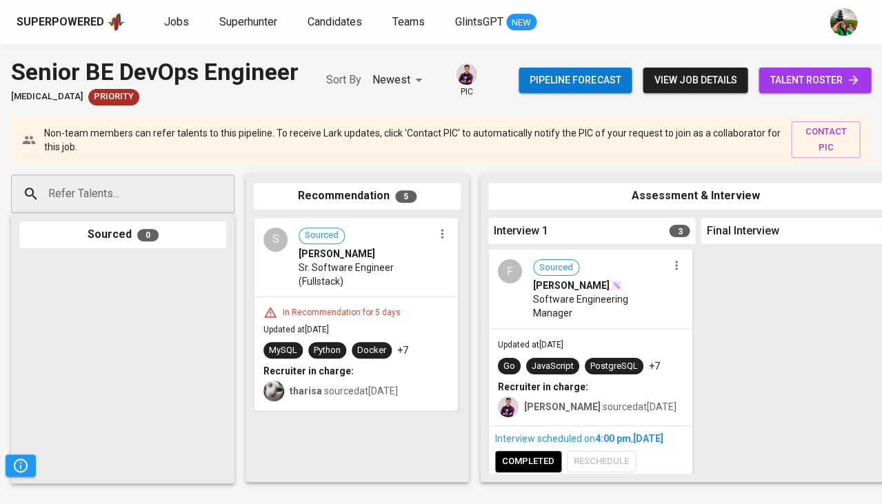
click at [170, 202] on input "Refer Talents..." at bounding box center [117, 194] width 145 height 26
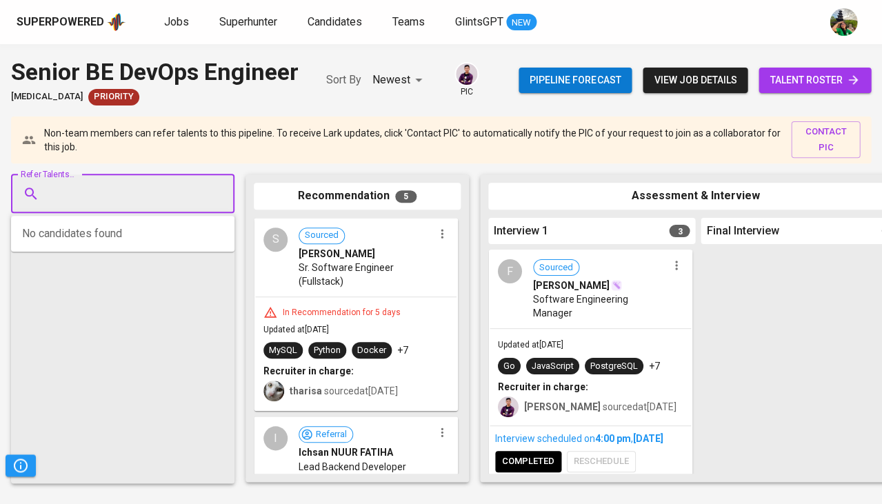
paste input "pevrizal@gmail.com"
type input "pevrizal@gmail.com"
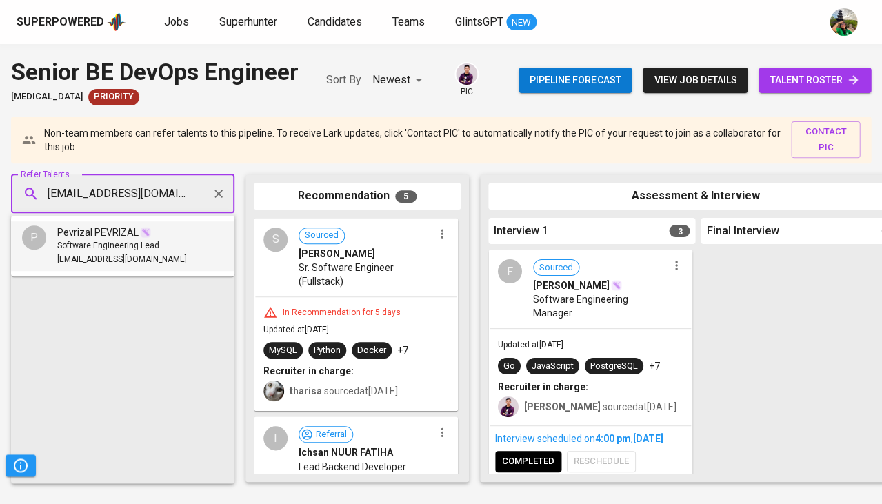
click at [154, 247] on span "Software Engineering Lead" at bounding box center [108, 246] width 102 height 14
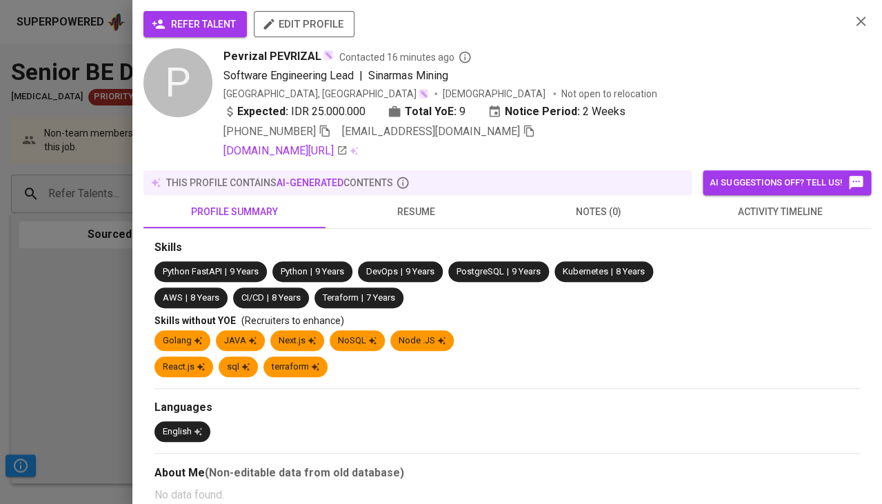
click at [205, 25] on span "refer talent" at bounding box center [194, 24] width 81 height 17
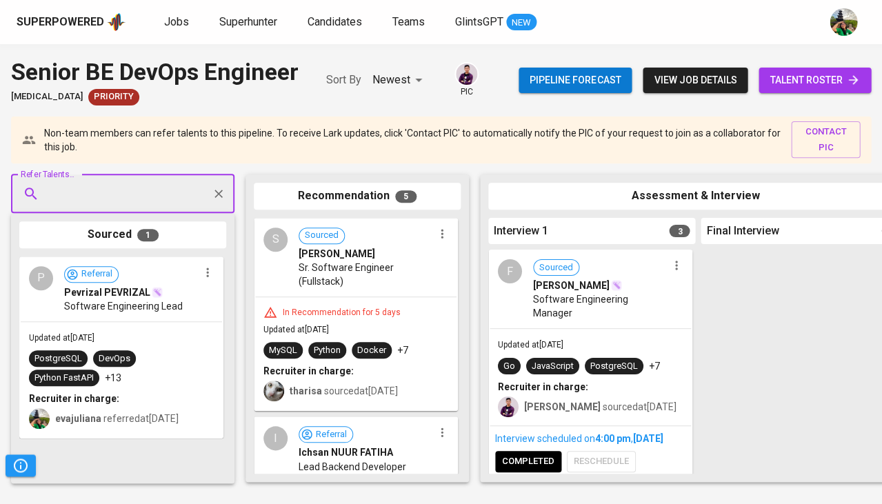
click at [775, 85] on span "talent roster" at bounding box center [814, 80] width 90 height 17
